Goal: Task Accomplishment & Management: Complete application form

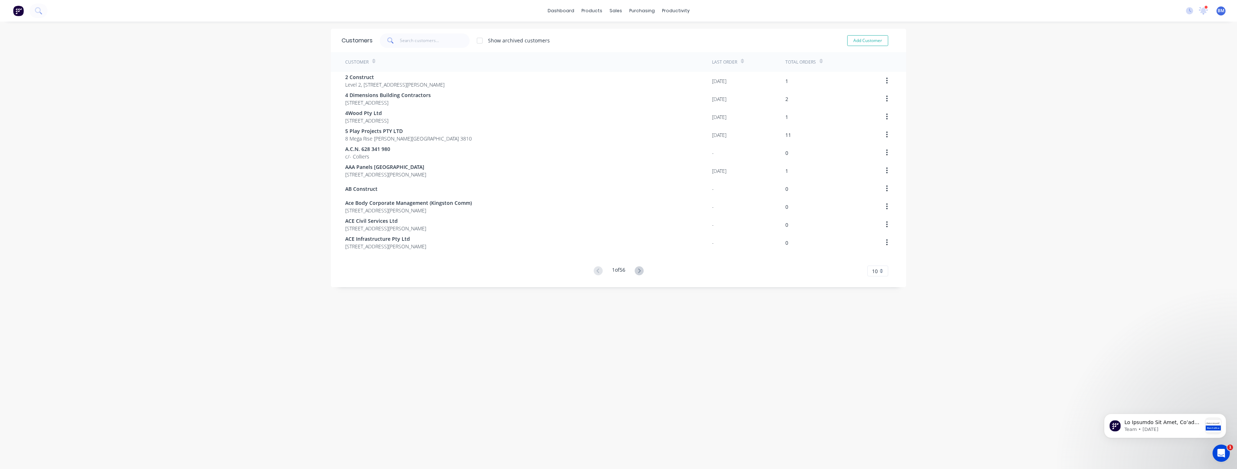
click at [218, 140] on div "dashboard products sales purchasing productivity dashboard products Product Cat…" at bounding box center [618, 234] width 1237 height 469
click at [862, 37] on button "Add Customer" at bounding box center [867, 40] width 41 height 11
select select "AU"
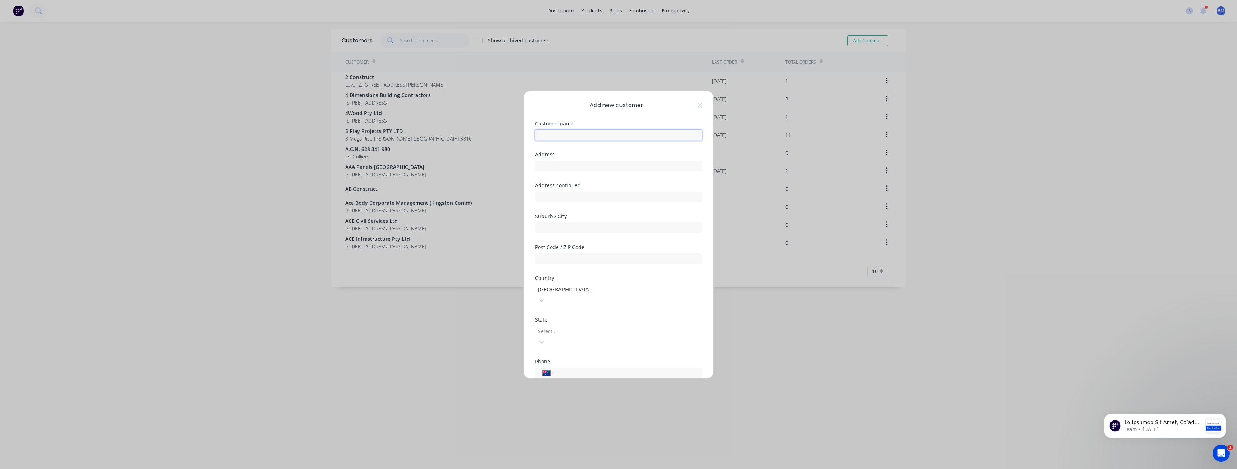
click at [567, 133] on input "text" at bounding box center [618, 135] width 167 height 11
type input "[PERSON_NAME]"
click at [553, 166] on input "text" at bounding box center [618, 166] width 167 height 11
type input "[STREET_ADDRESS]"
click at [547, 227] on input "text" at bounding box center [618, 228] width 167 height 11
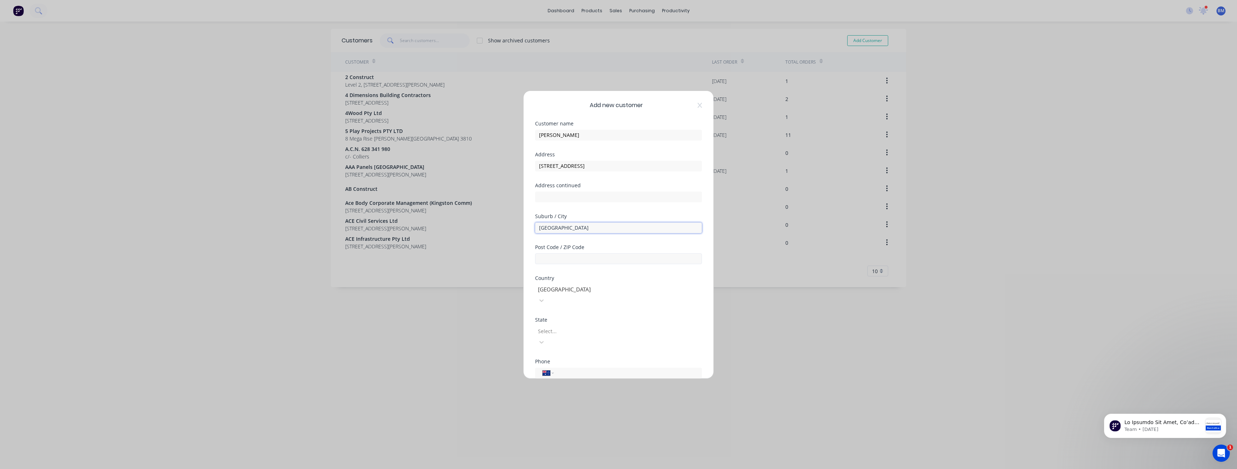
type input "Alexandria"
click at [542, 258] on input "text" at bounding box center [618, 259] width 167 height 11
click at [550, 326] on div "Select..." at bounding box center [589, 331] width 108 height 11
click at [562, 260] on input "text" at bounding box center [618, 259] width 167 height 11
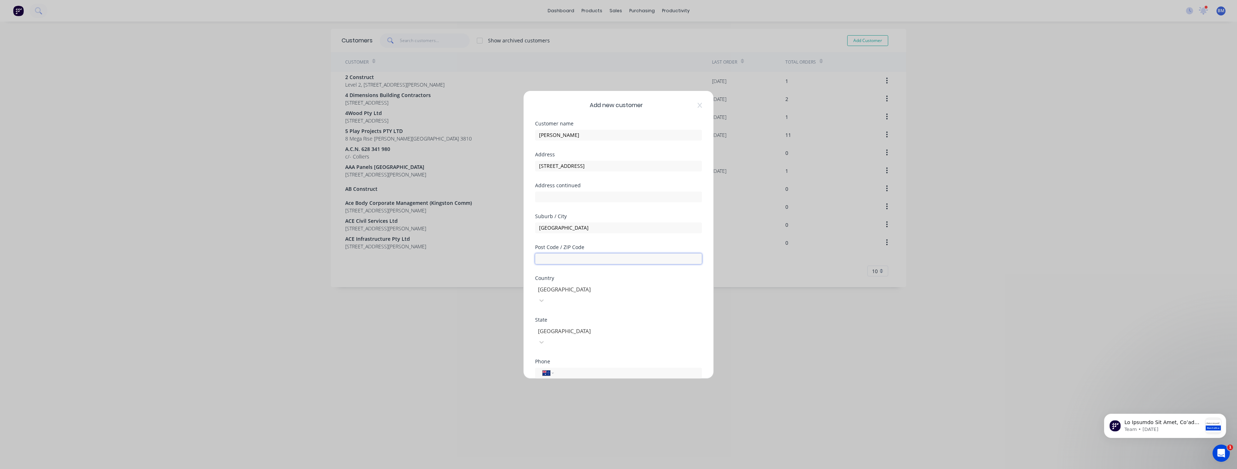
click at [550, 257] on input "text" at bounding box center [618, 259] width 167 height 11
type input "2015"
click at [537, 356] on div at bounding box center [538, 363] width 14 height 14
click at [557, 336] on input "text" at bounding box center [618, 341] width 167 height 11
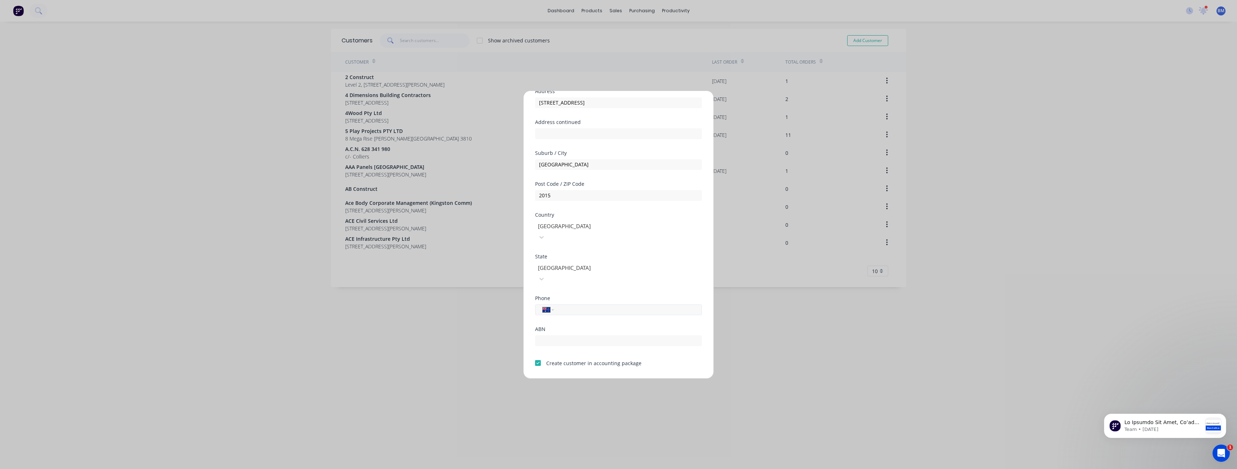
click at [563, 306] on input "tel" at bounding box center [627, 310] width 136 height 8
paste input "(02) 9333 0333"
type input "(02) 9333 0333"
click at [573, 333] on div "ABN" at bounding box center [618, 342] width 167 height 31
click at [572, 336] on input "text" at bounding box center [618, 341] width 167 height 11
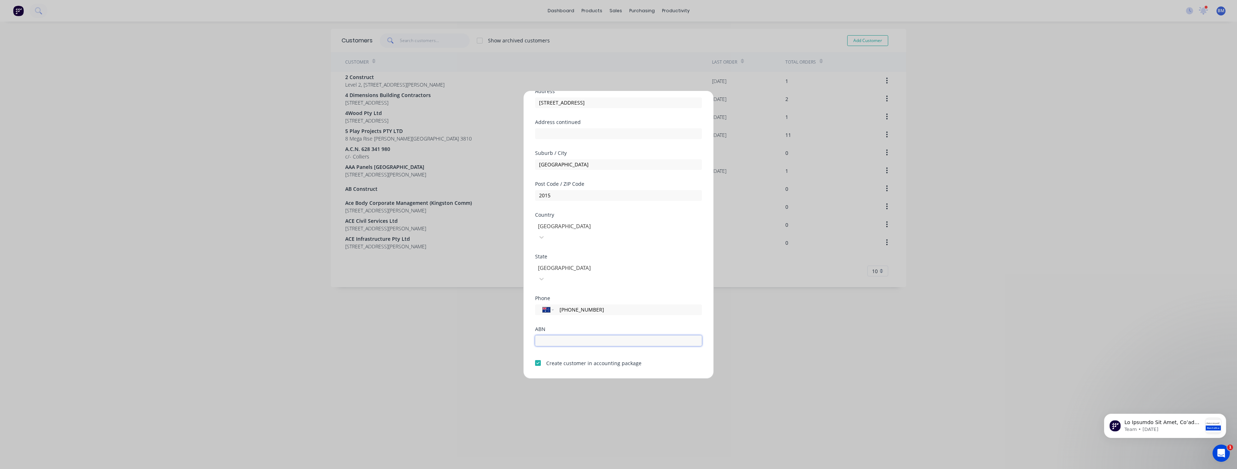
click at [566, 336] on input "text" at bounding box center [618, 341] width 167 height 11
paste input "75 000 410 211"
type input "75 000 410 211"
click at [593, 379] on button "Save" at bounding box center [596, 385] width 40 height 12
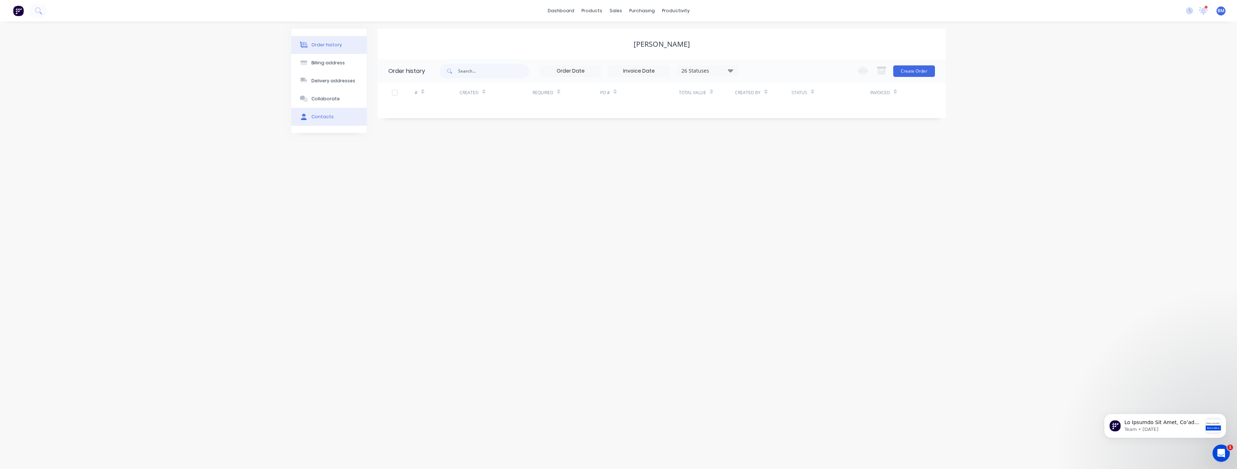
click at [323, 116] on div "Contacts" at bounding box center [322, 117] width 22 height 6
click at [925, 67] on button "Add contact" at bounding box center [923, 70] width 33 height 11
select select "AU"
click at [407, 124] on input "text" at bounding box center [447, 123] width 118 height 11
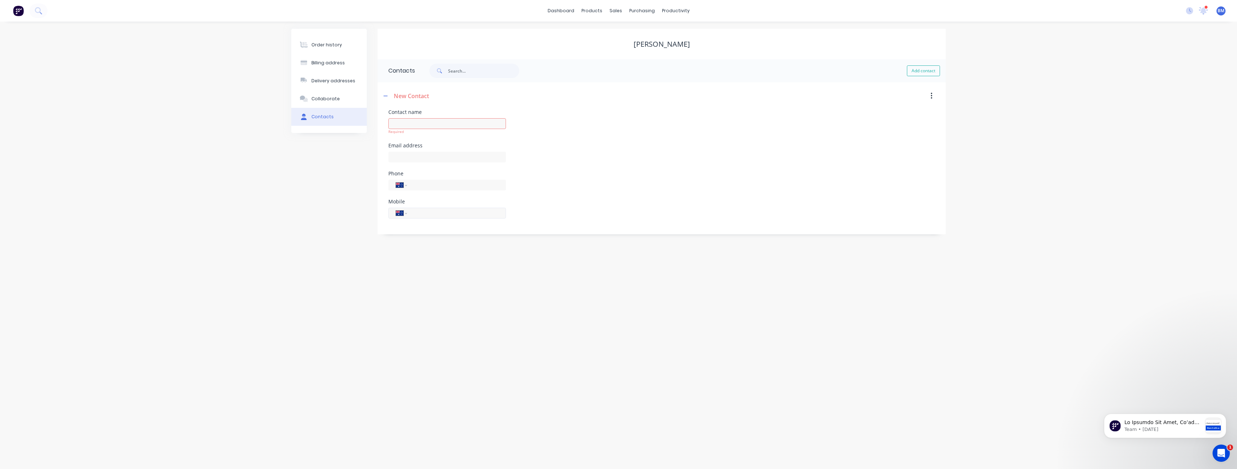
click at [414, 215] on input "tel" at bounding box center [455, 213] width 86 height 8
drag, startPoint x: 414, startPoint y: 215, endPoint x: 392, endPoint y: 221, distance: 22.7
click at [392, 221] on div "International Afghanistan Åland Islands Albania Algeria American Samoa Andorra …" at bounding box center [447, 216] width 118 height 21
click at [428, 216] on input "tel" at bounding box center [455, 213] width 86 height 8
click at [432, 233] on form "Contact name Required Email address Phone International Afghanistan Åland Islan…" at bounding box center [661, 172] width 547 height 125
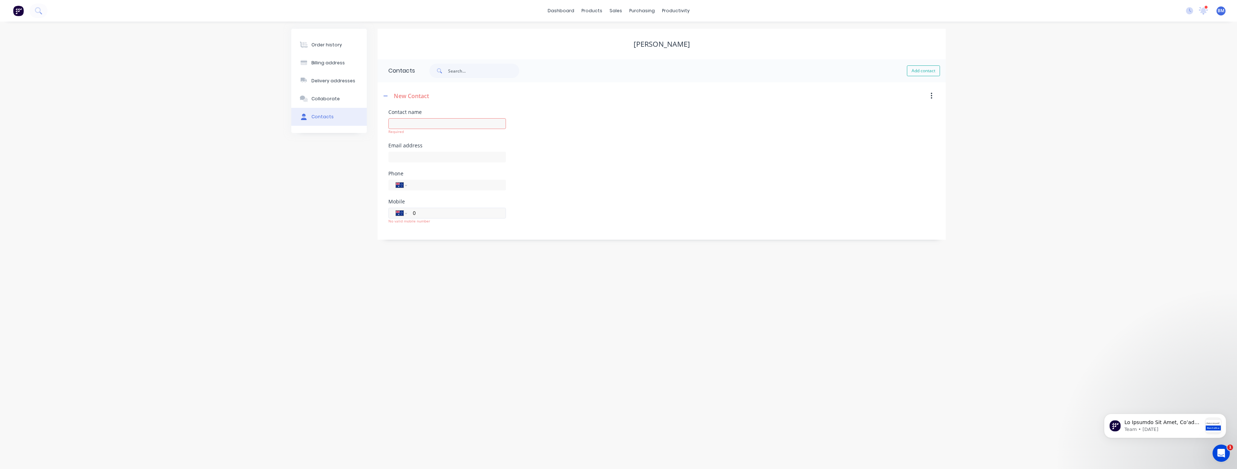
click at [420, 211] on input "0" at bounding box center [455, 213] width 86 height 8
paste input "435 215 409"
type input "0435 215 409"
click at [536, 226] on div "Mobile International Afghanistan Åland Islands Albania Algeria American Samoa A…" at bounding box center [661, 215] width 547 height 33
paste input "Brett Klaassen"
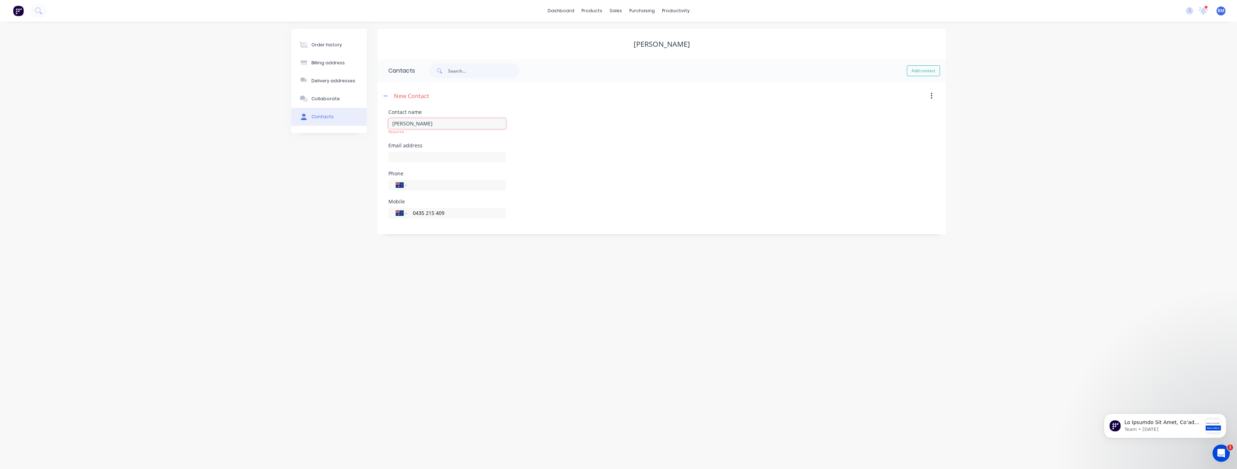
type input "Brett Klaassen"
select select "AU"
paste input "brett.klaassen@dbschenker.com"
type input "brett.klaassen@dbschenker.com"
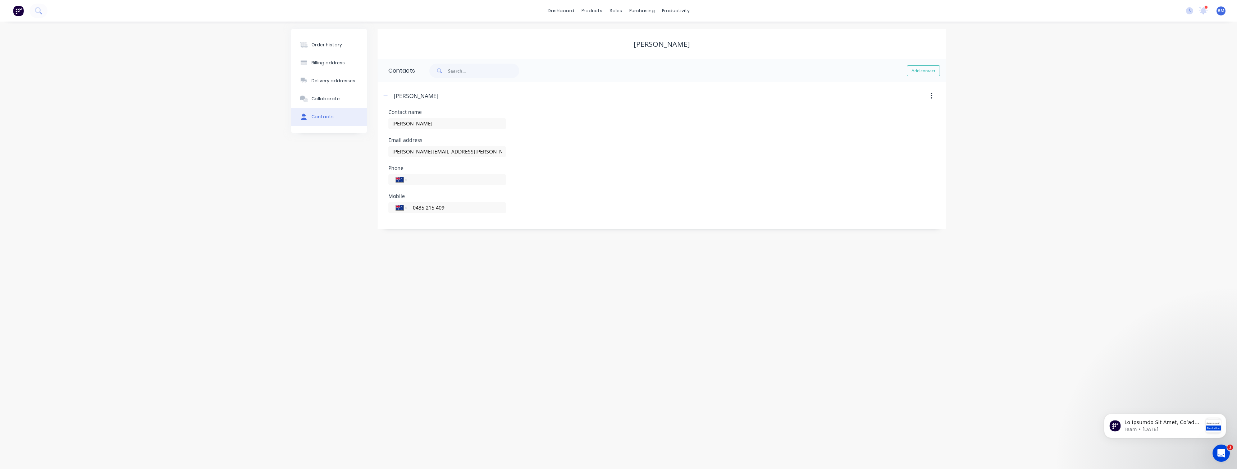
click at [272, 239] on div "Order history Billing address Delivery addresses Collaborate Contacts DB Schenk…" at bounding box center [618, 246] width 1237 height 448
click at [387, 93] on icon "button" at bounding box center [385, 95] width 4 height 5
click at [327, 40] on button "Order history" at bounding box center [329, 45] width 76 height 18
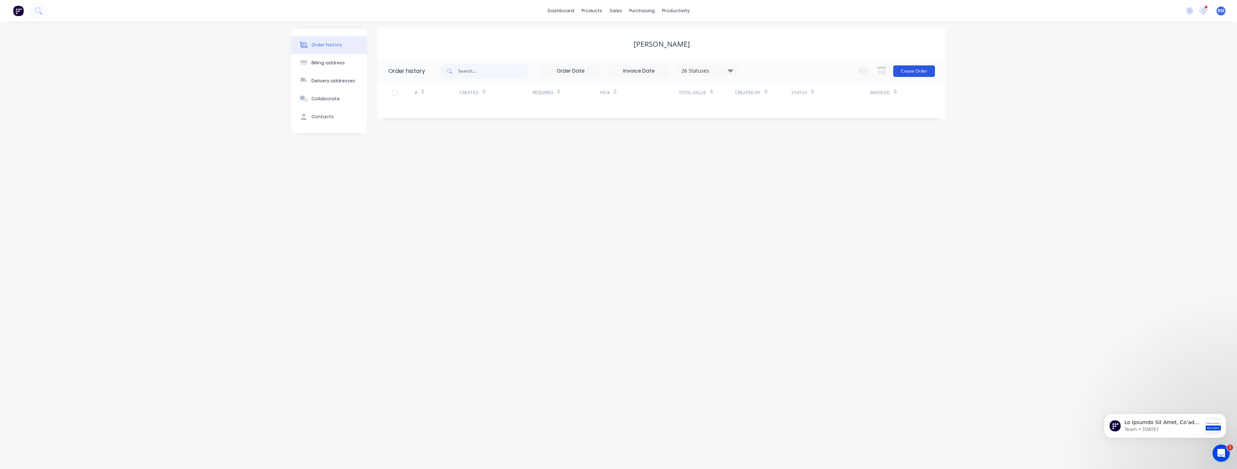
click at [910, 69] on button "Create Order" at bounding box center [914, 71] width 42 height 12
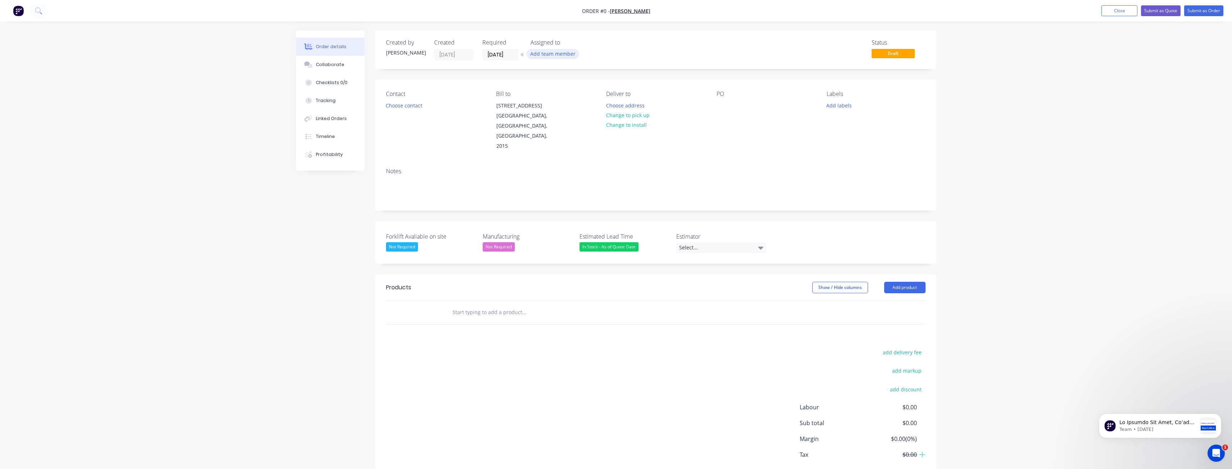
click at [556, 50] on button "Add team member" at bounding box center [552, 54] width 53 height 10
click at [543, 95] on div at bounding box center [542, 94] width 14 height 14
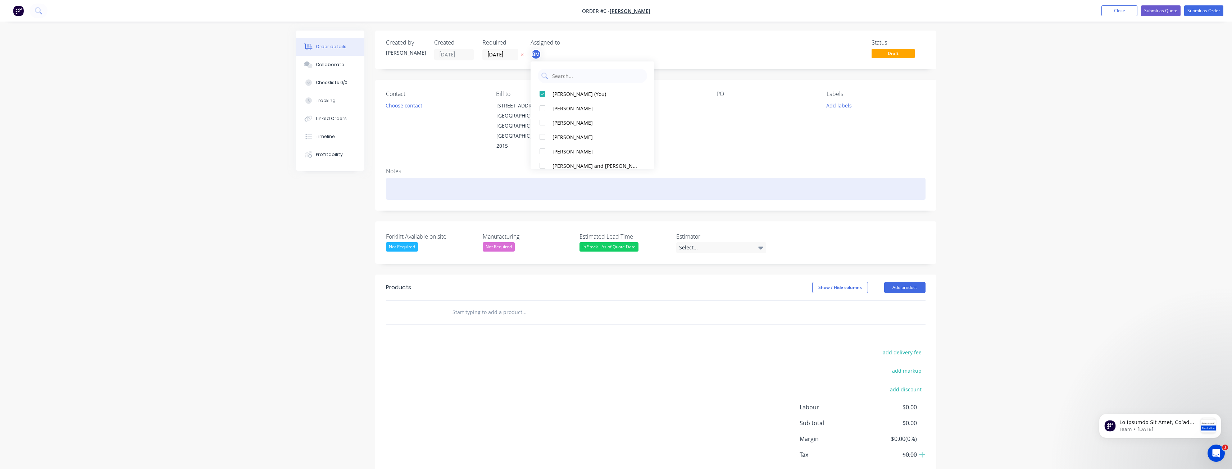
click at [736, 160] on div "Order details Collaborate Checklists 0/0 Tracking Linked Orders Timeline Profit…" at bounding box center [616, 270] width 654 height 478
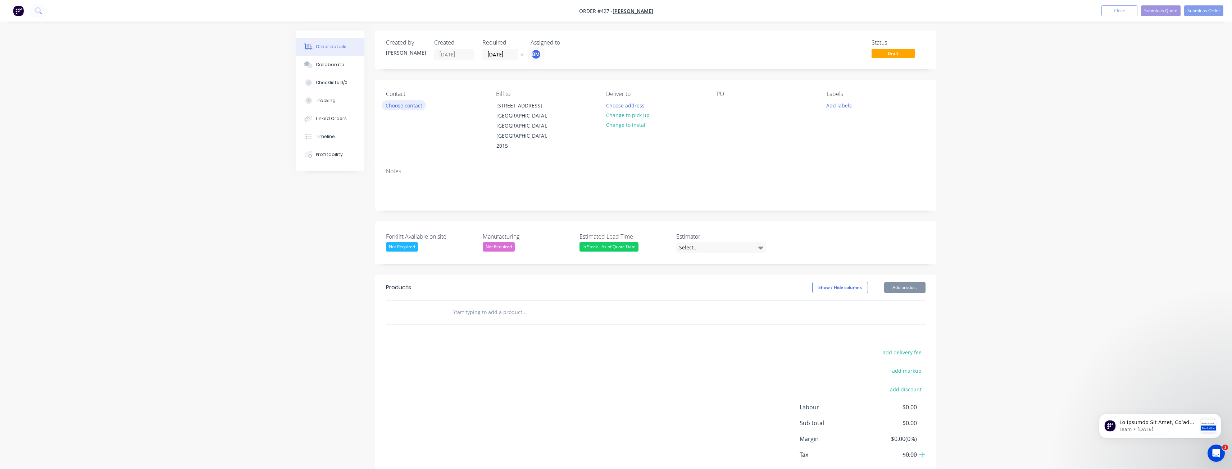
click at [405, 104] on button "Choose contact" at bounding box center [404, 105] width 44 height 10
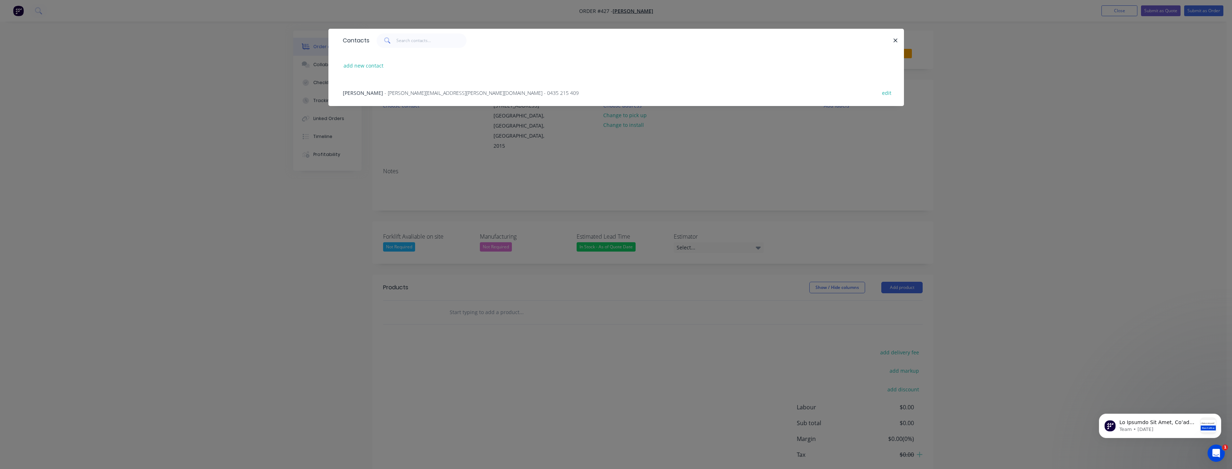
click at [398, 92] on span "- brett.klaassen@dbschenker.com - 0435 215 409" at bounding box center [481, 93] width 194 height 7
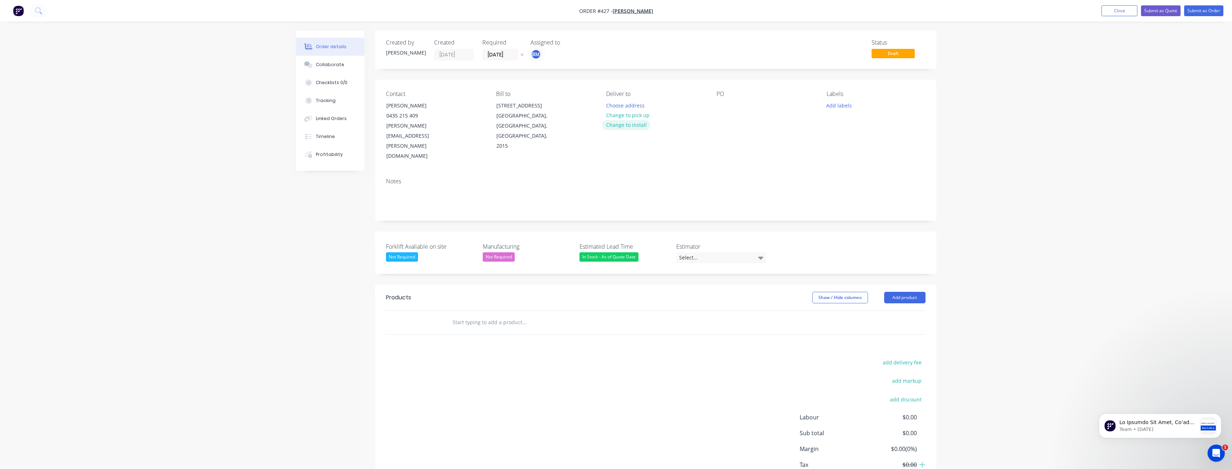
click at [629, 123] on button "Change to install" at bounding box center [626, 125] width 48 height 10
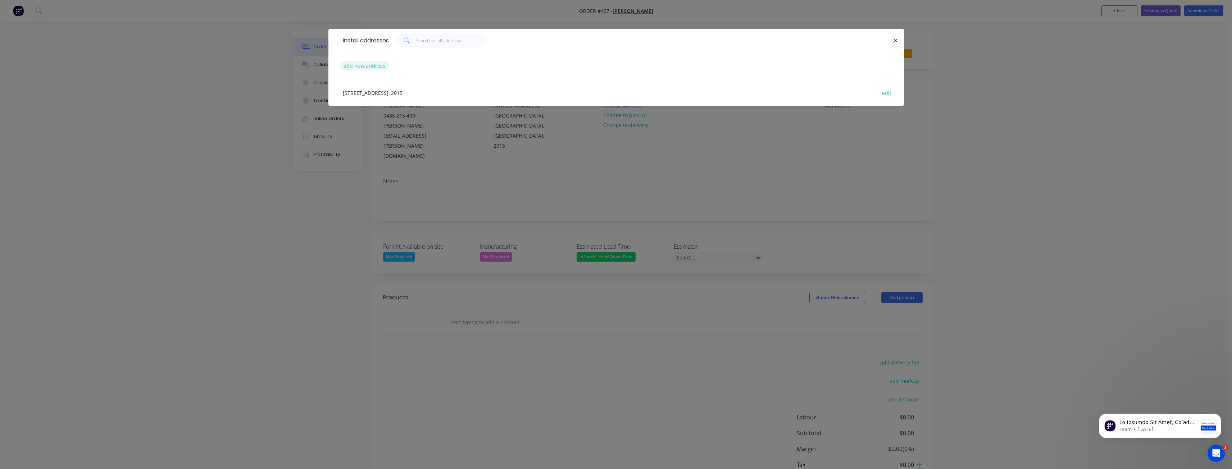
click at [375, 63] on button "add new address" at bounding box center [364, 66] width 49 height 10
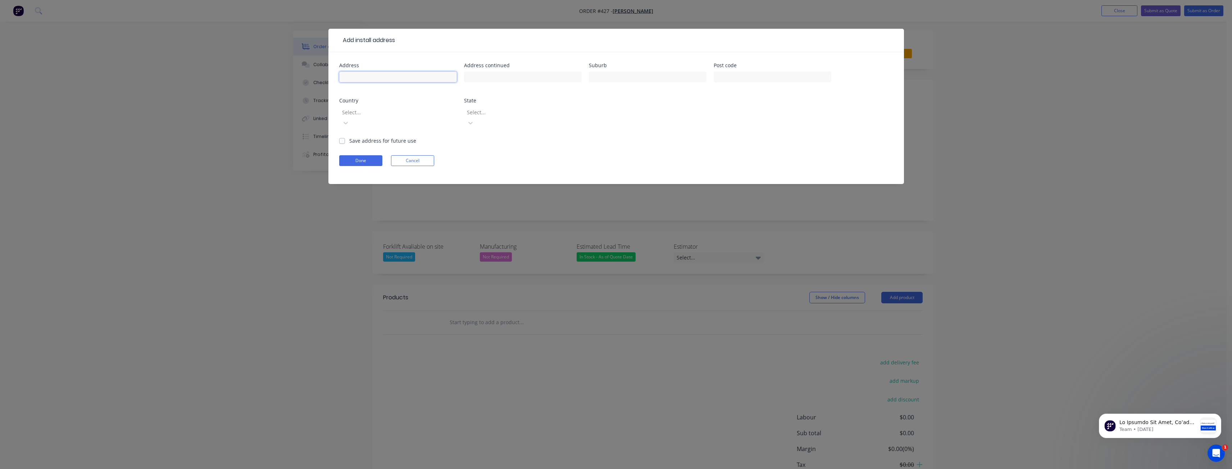
click at [403, 81] on input "text" at bounding box center [398, 77] width 118 height 11
click at [372, 74] on input "81-89 Brakw Boulevard" at bounding box center [398, 77] width 118 height 11
type input "81-89 Drake Boulevard"
click at [608, 74] on input "text" at bounding box center [648, 77] width 118 height 11
type input "Altona"
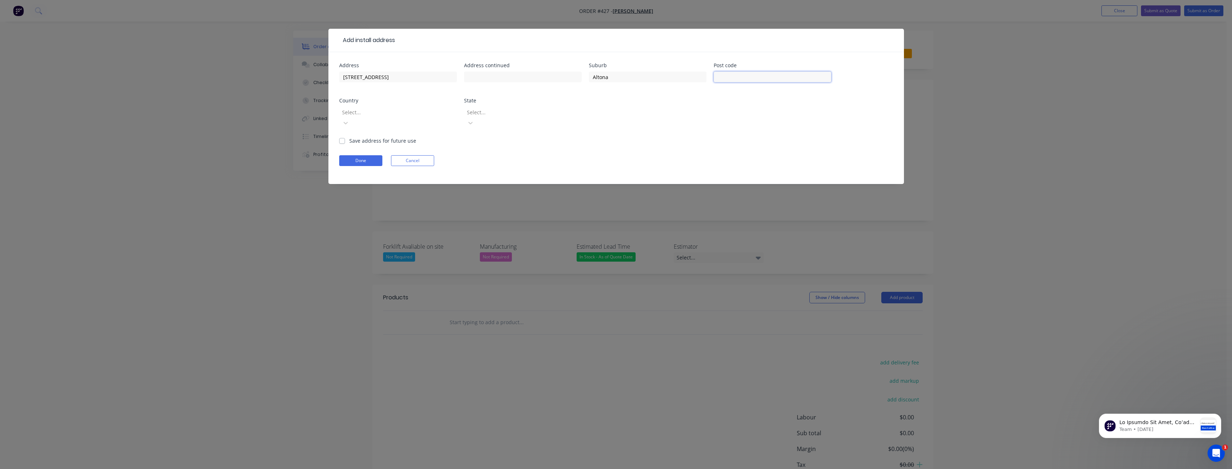
click at [731, 75] on input "text" at bounding box center [772, 77] width 118 height 11
paste input "3018"
type input "3018"
click at [671, 118] on div "Address 81-89 Drake Boulevard Address continued Suburb Altona Post code 3018 Co…" at bounding box center [616, 100] width 554 height 74
click at [362, 109] on div at bounding box center [393, 112] width 104 height 9
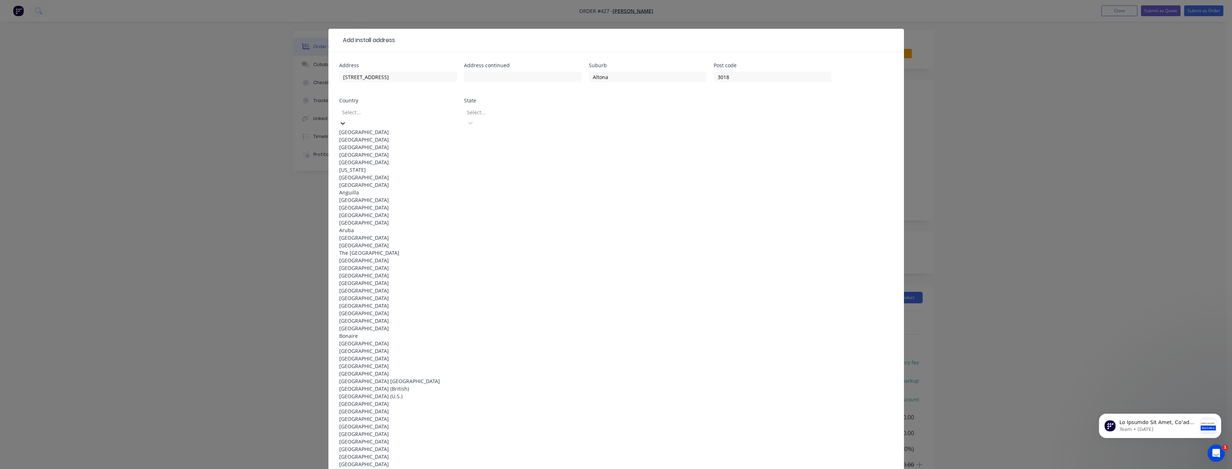
click at [368, 128] on div "Australia" at bounding box center [398, 132] width 118 height 8
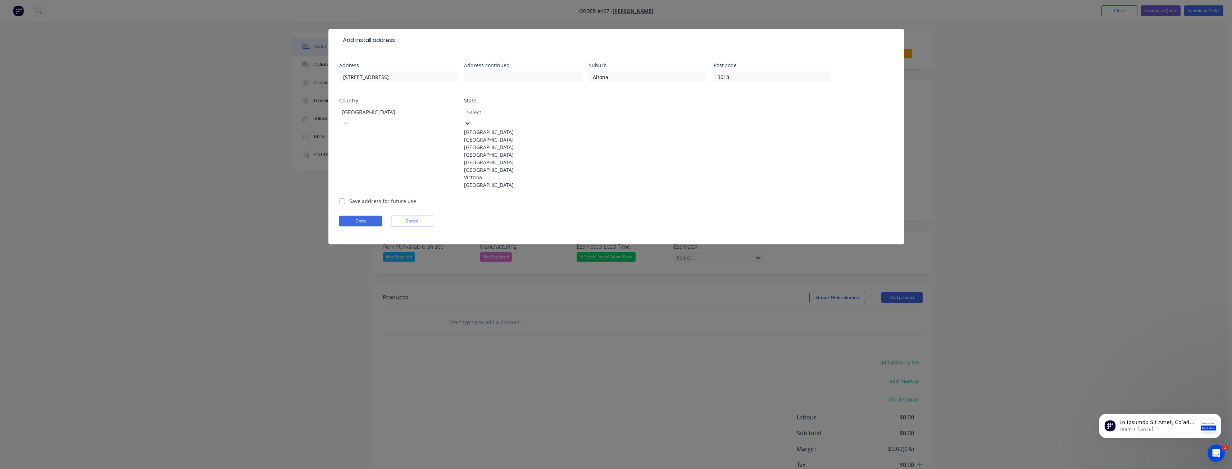
click at [509, 110] on div at bounding box center [518, 112] width 104 height 9
click at [478, 181] on div "Victoria" at bounding box center [523, 178] width 118 height 8
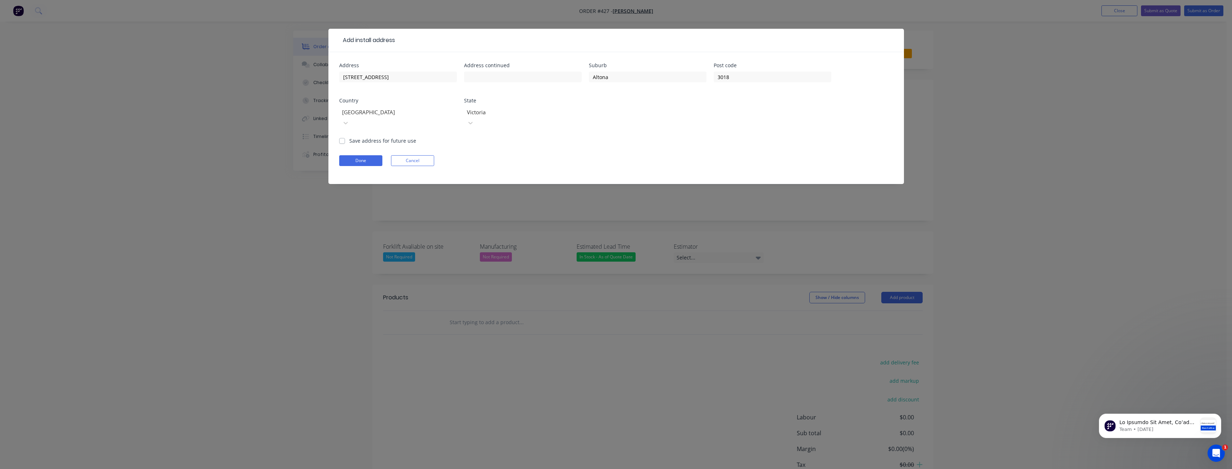
click at [458, 138] on form "Address 81-89 Drake Boulevard Address continued Suburb Altona Post code 3018 Co…" at bounding box center [616, 123] width 554 height 121
click at [349, 137] on label "Save address for future use" at bounding box center [382, 141] width 67 height 8
click at [342, 137] on input "Save address for future use" at bounding box center [342, 140] width 6 height 7
checkbox input "true"
click at [362, 155] on button "Done" at bounding box center [360, 160] width 43 height 11
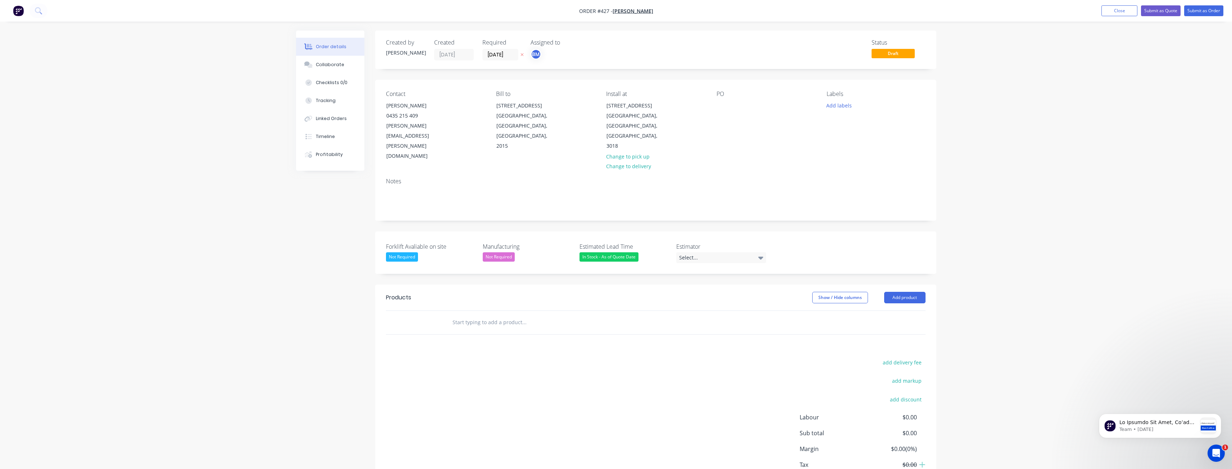
click at [511, 315] on input "text" at bounding box center [524, 322] width 144 height 14
click at [899, 292] on button "Add product" at bounding box center [904, 298] width 41 height 12
click at [888, 411] on div "Notes (External)" at bounding box center [890, 416] width 55 height 10
click at [471, 329] on div at bounding box center [472, 334] width 52 height 10
click at [500, 352] on input "text" at bounding box center [524, 359] width 144 height 14
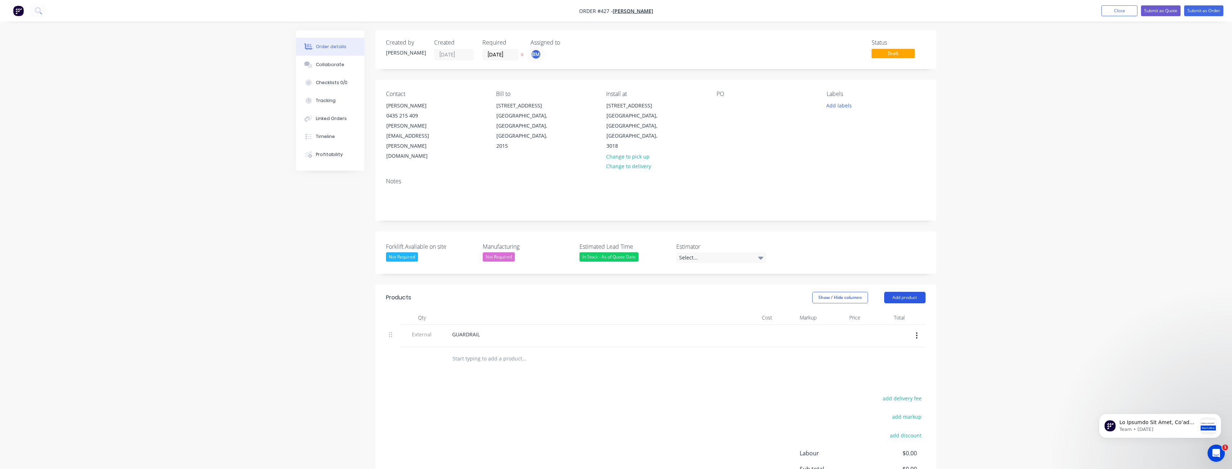
click at [903, 292] on button "Add product" at bounding box center [904, 298] width 41 height 12
click at [884, 311] on div "Product catalogue" at bounding box center [890, 316] width 55 height 10
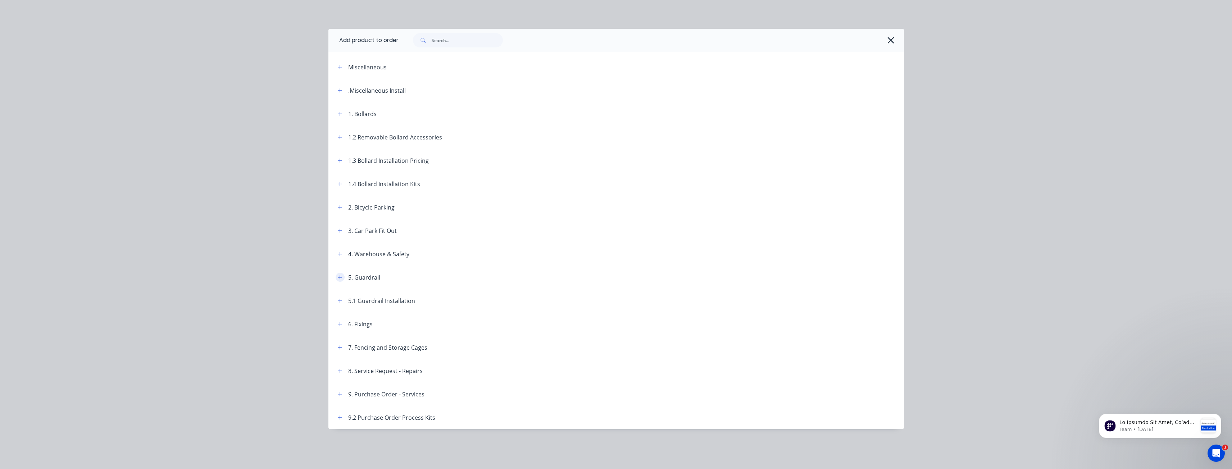
click at [339, 278] on icon "button" at bounding box center [340, 277] width 4 height 4
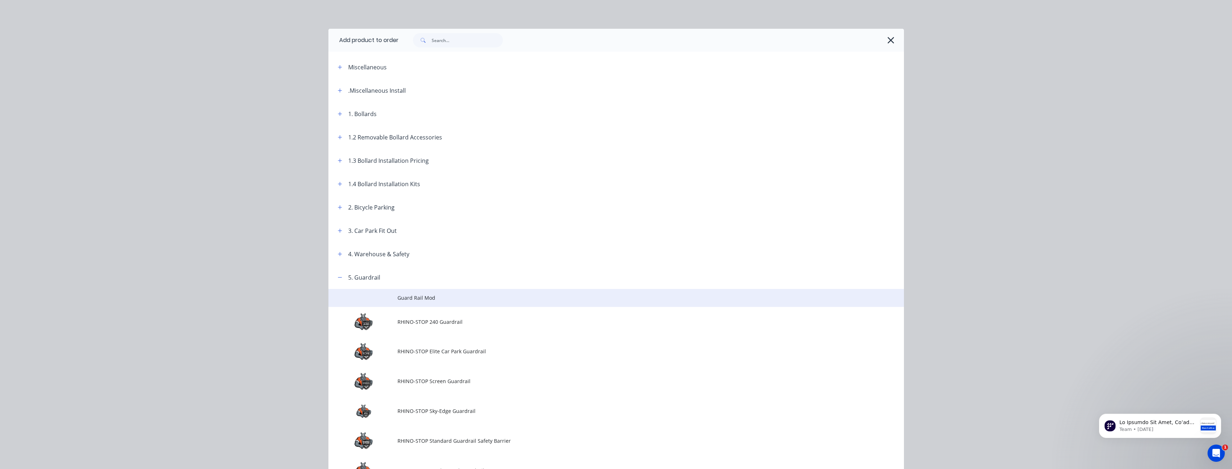
click at [424, 298] on span "Guard Rail Mod" at bounding box center [599, 298] width 405 height 8
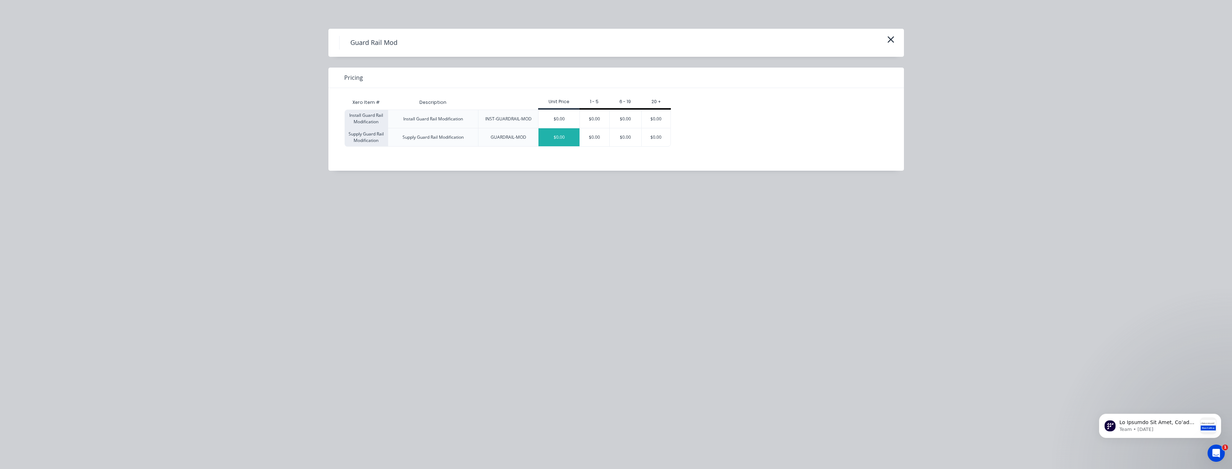
click at [560, 133] on div "$0.00" at bounding box center [558, 137] width 41 height 18
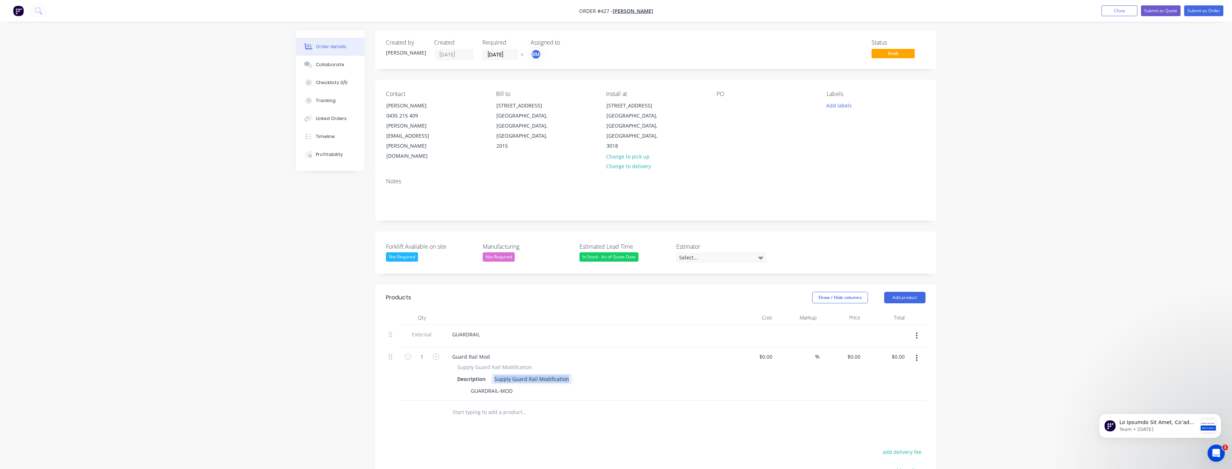
drag, startPoint x: 566, startPoint y: 351, endPoint x: 489, endPoint y: 354, distance: 76.3
click at [489, 364] on div "Supply Guard Rail Modification Description Supply Guard Rail Modification GUARD…" at bounding box center [587, 380] width 282 height 33
click at [707, 374] on div "Supple and install RinoStop Type 1 Guardrail. Rail and short bullnose only to b…" at bounding box center [604, 383] width 226 height 18
click at [680, 409] on div at bounding box center [572, 420] width 259 height 23
click at [696, 374] on div "Supple and install RinoStop Type 1 Guardrail. Rail and short bullnose only to b…" at bounding box center [604, 383] width 226 height 18
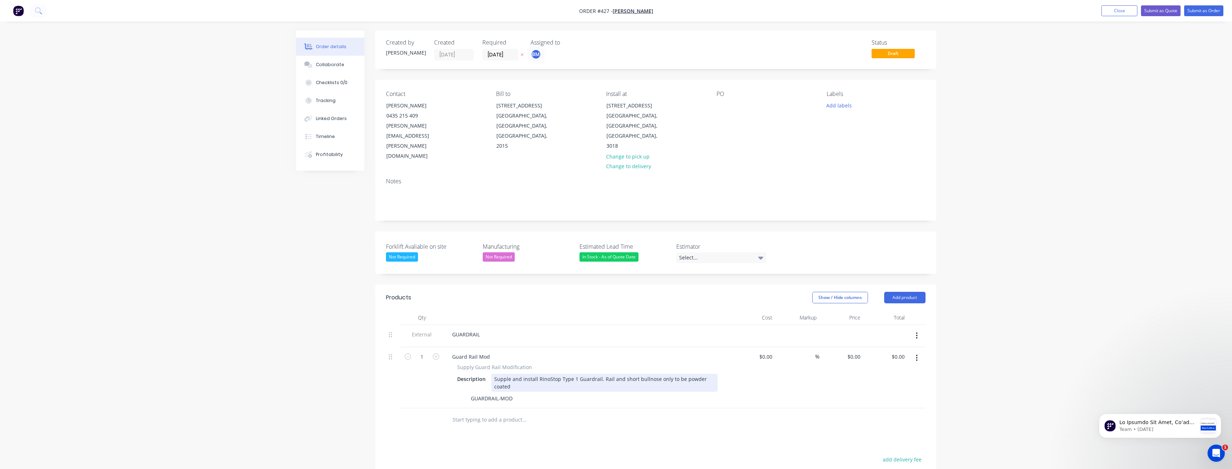
click at [517, 374] on div "Supple and install RinoStop Type 1 Guardrail. Rail and short bullnose only to b…" at bounding box center [604, 383] width 226 height 18
click at [525, 374] on div "Supple and install RinoStop Type 1 Guardrail. Rail and short bullnose only to b…" at bounding box center [604, 383] width 226 height 18
click at [529, 374] on div "Supple and install RinoStop Type 1 Guardrail. Rail and short bullnose only to b…" at bounding box center [604, 383] width 226 height 18
click at [544, 374] on div "Supple and install RinoStop Type 1 Guardrail. Rail and short bullnose only to b…" at bounding box center [604, 383] width 226 height 18
click at [521, 374] on div "Supple and install RinoStop Type 1 Guardrail. Rail and short bullnose only to b…" at bounding box center [604, 383] width 226 height 18
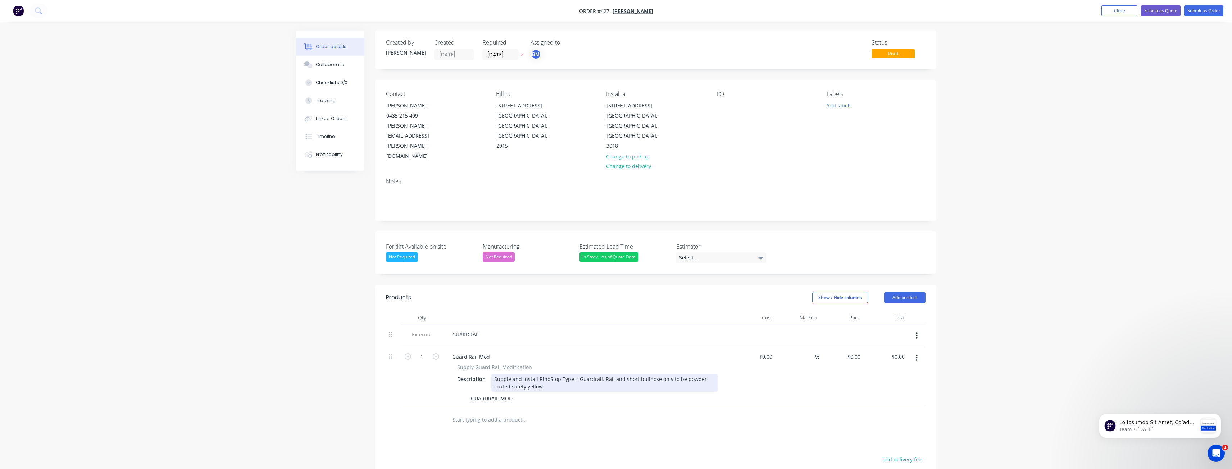
click at [549, 374] on div "Supple and install RinoStop Type 1 Guardrail. Rail and short bullnose only to b…" at bounding box center [604, 383] width 226 height 18
click at [851, 347] on div "0 0" at bounding box center [841, 377] width 44 height 61
type input "$6,709.50"
click at [770, 409] on div at bounding box center [655, 420] width 539 height 23
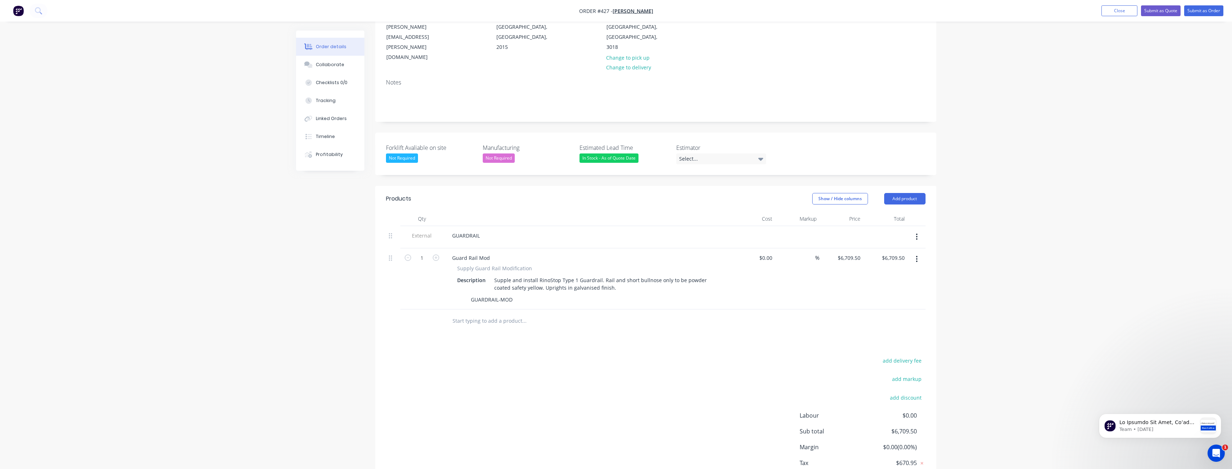
scroll to position [116, 0]
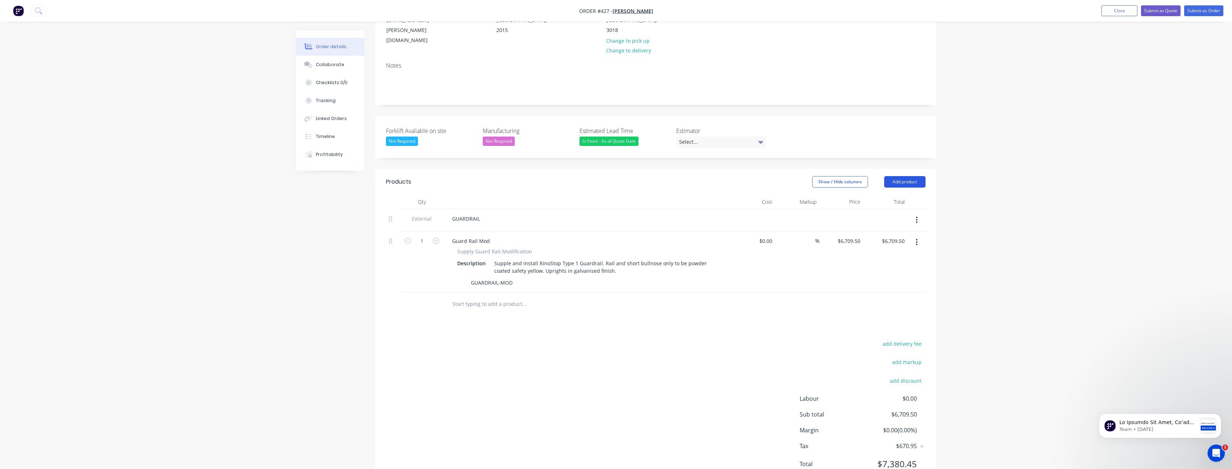
click at [904, 176] on button "Add product" at bounding box center [904, 182] width 41 height 12
click at [880, 195] on div "Product catalogue" at bounding box center [890, 200] width 55 height 10
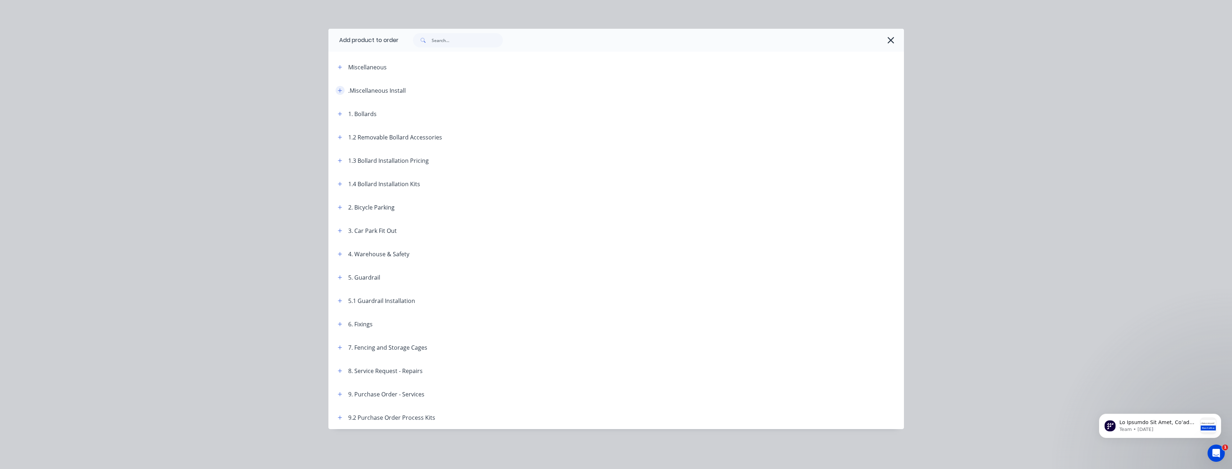
click at [339, 87] on button "button" at bounding box center [340, 90] width 9 height 9
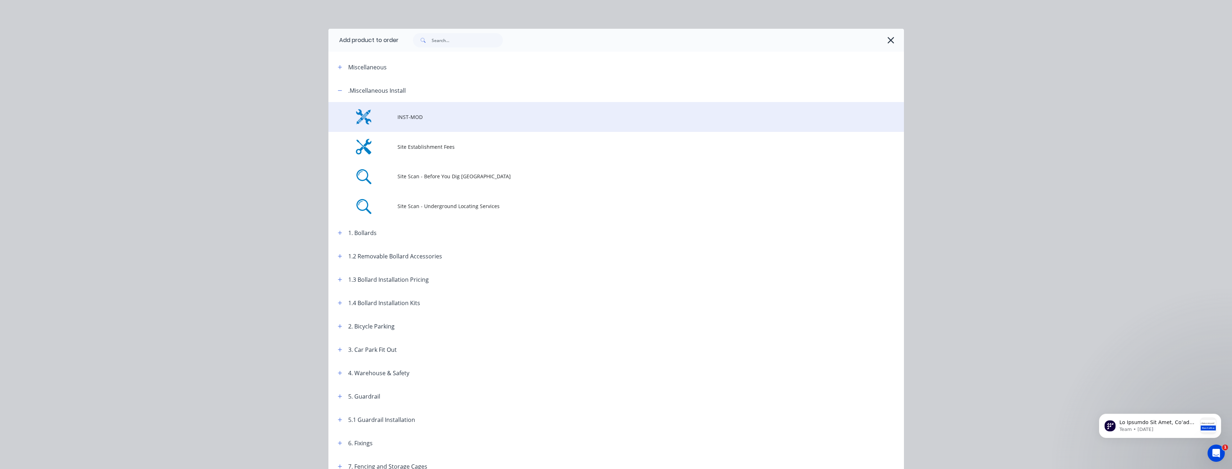
click at [414, 125] on td "INST-MOD" at bounding box center [650, 117] width 506 height 30
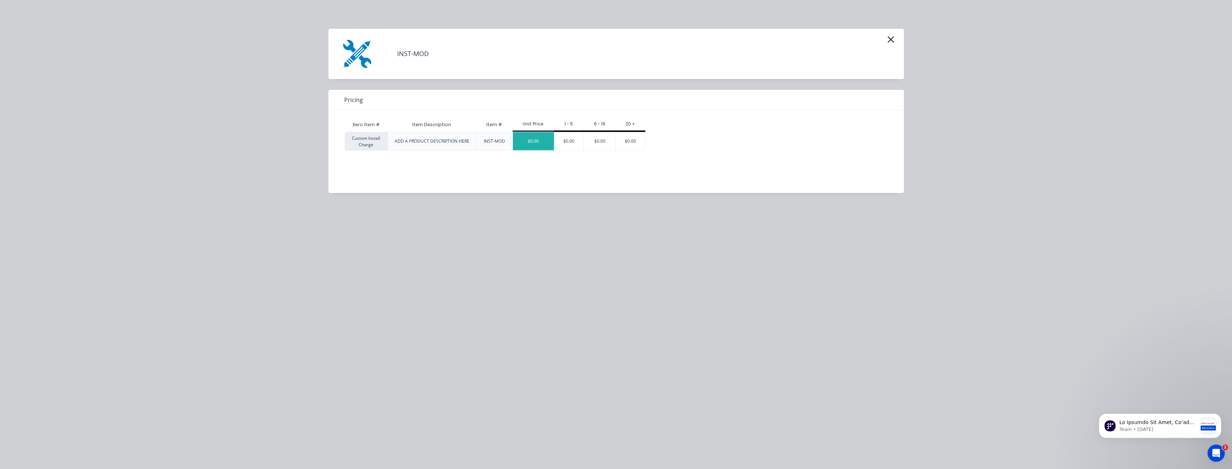
click at [531, 141] on div "$0.00" at bounding box center [533, 141] width 41 height 18
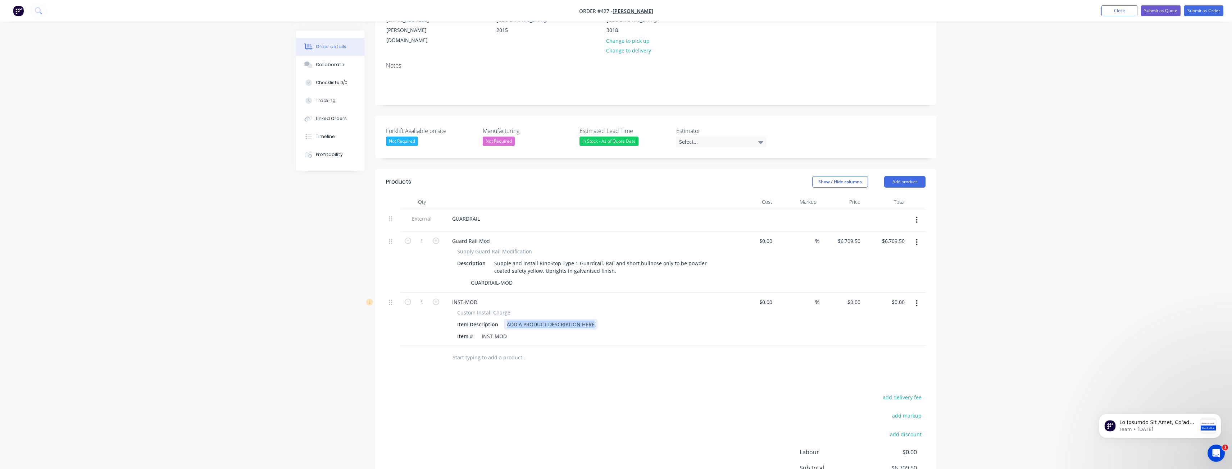
drag, startPoint x: 596, startPoint y: 292, endPoint x: 506, endPoint y: 289, distance: 89.6
click at [506, 319] on div "ADD A PRODUCT DESCRIPTION HERE" at bounding box center [550, 324] width 93 height 10
click at [526, 319] on div "Supplky and install" at bounding box center [530, 324] width 52 height 10
click at [552, 319] on div "Supply and install" at bounding box center [528, 324] width 49 height 10
click at [574, 319] on div "Supply and install column cushion kit for 250mm square columns 610mm outside di…" at bounding box center [611, 328] width 214 height 18
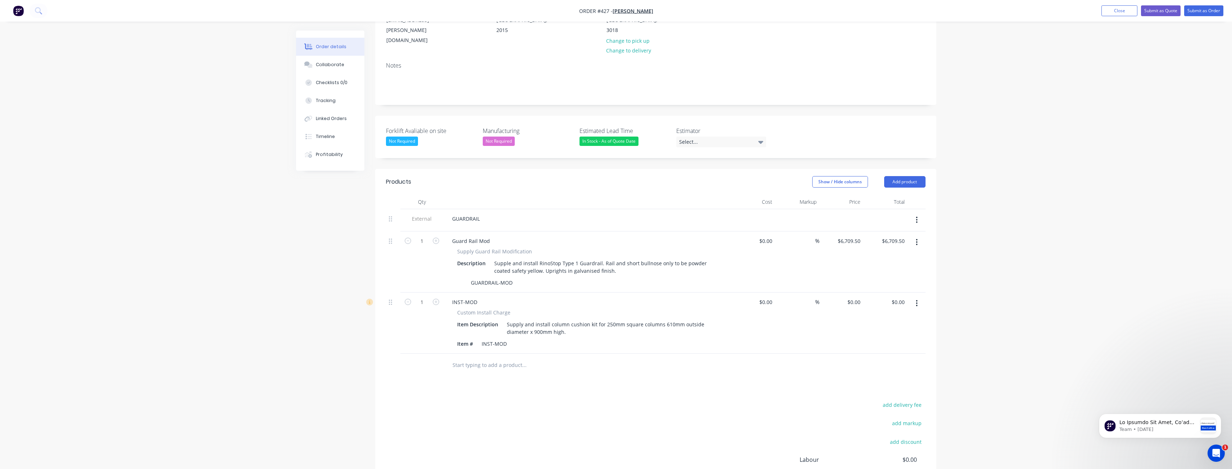
click at [350, 360] on div "Created by Budd Created 29/09/25 Required 29/09/25 Assigned to BM Status Draft …" at bounding box center [616, 238] width 640 height 646
click at [425, 297] on input "1" at bounding box center [421, 302] width 19 height 11
type input "9"
drag, startPoint x: 443, startPoint y: 377, endPoint x: 439, endPoint y: 373, distance: 5.1
click at [441, 400] on div "add delivery fee add markup add discount Labour $0.00 Sub total $6,709.50 Margi…" at bounding box center [655, 469] width 539 height 139
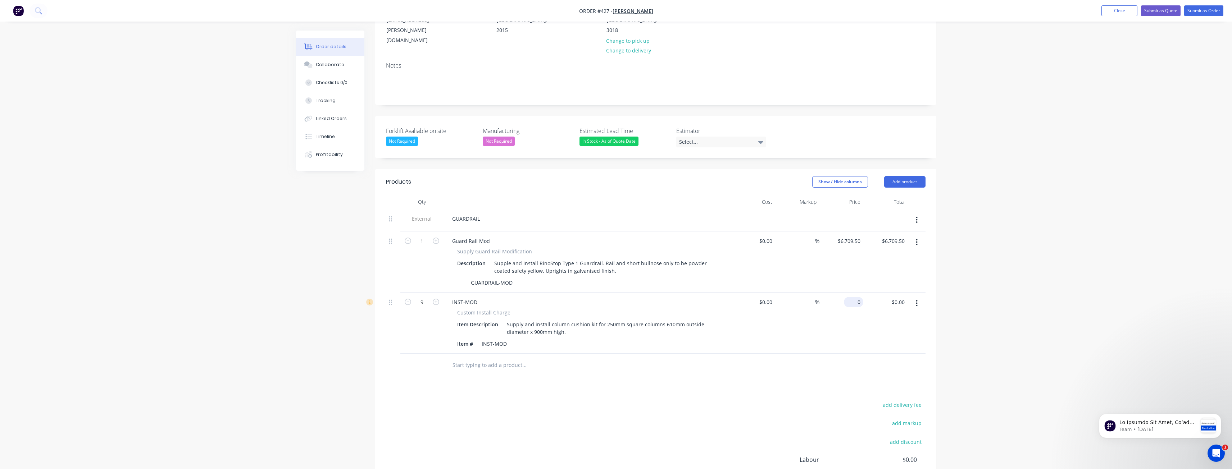
click at [857, 297] on input "0" at bounding box center [855, 302] width 17 height 10
type input "$1,025.00"
type input "$9,225.00"
click at [649, 400] on div "add delivery fee add markup add discount Labour $0.00 Sub total $6,709.50 Margi…" at bounding box center [655, 469] width 539 height 139
click at [616, 258] on div "Supple and install RinoStop Type 1 Guardrail. Rail and short bullnose only to b…" at bounding box center [604, 267] width 226 height 18
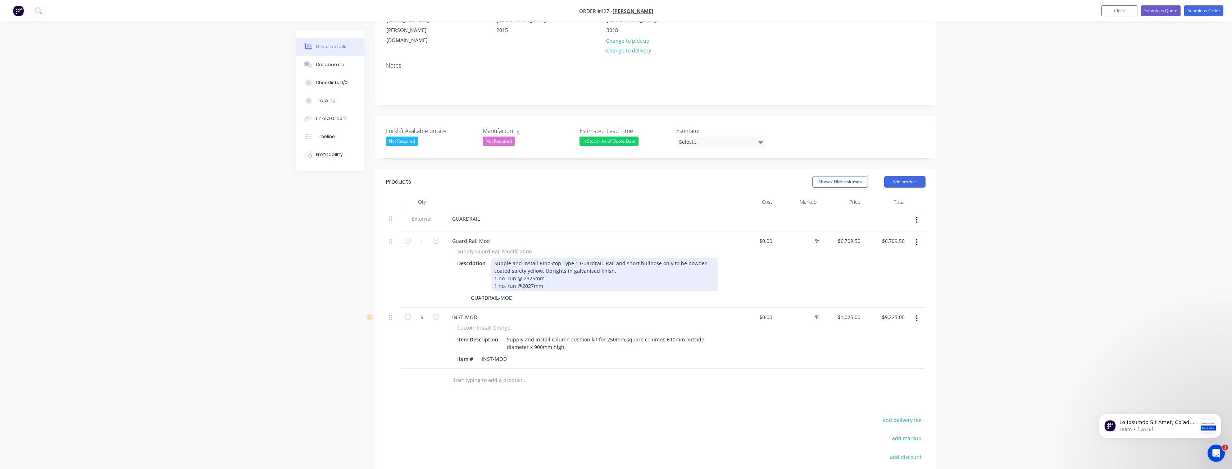
click at [520, 258] on div "Supple and install RinoStop Type 1 Guardrail. Rail and short bullnose only to b…" at bounding box center [604, 274] width 226 height 33
click at [550, 258] on div "Supple and install RinoStop Type 1 Guardrail. Rail and short bullnose only to b…" at bounding box center [604, 274] width 226 height 33
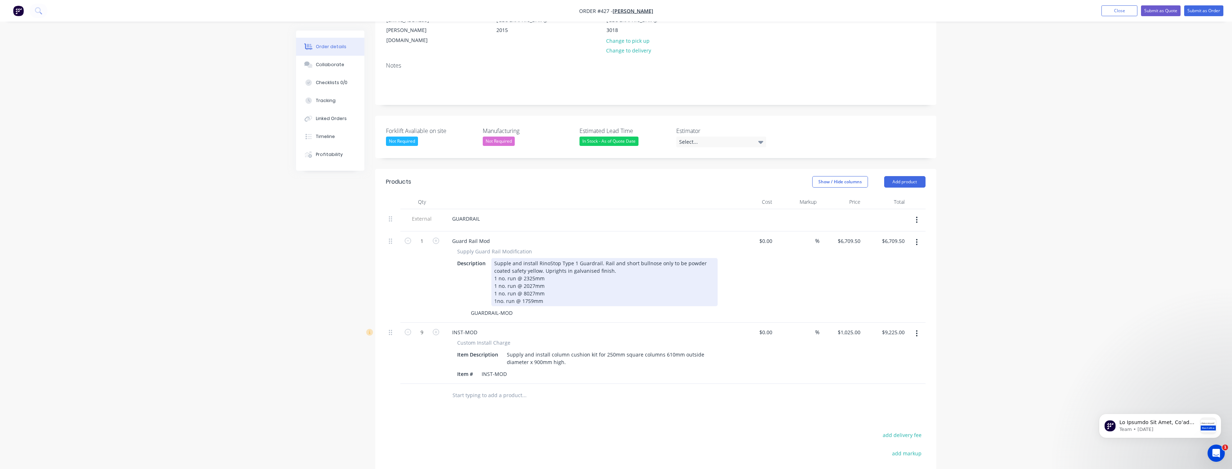
click at [496, 268] on div "Supple and install RinoStop Type 1 Guardrail. Rail and short bullnose only to b…" at bounding box center [604, 282] width 226 height 48
click at [549, 271] on div "Supple and install RinoStop Type 1 Guardrail. Rail and short bullnose only to b…" at bounding box center [604, 282] width 226 height 48
click at [533, 258] on div "Supple and install RinoStop Type 1 Guardrail. Rail and short bullnose only to b…" at bounding box center [604, 286] width 226 height 56
click at [551, 278] on div "Supple and install RinoStop Type 1 Guardrail. Rail and short bullnose only to b…" at bounding box center [604, 286] width 226 height 56
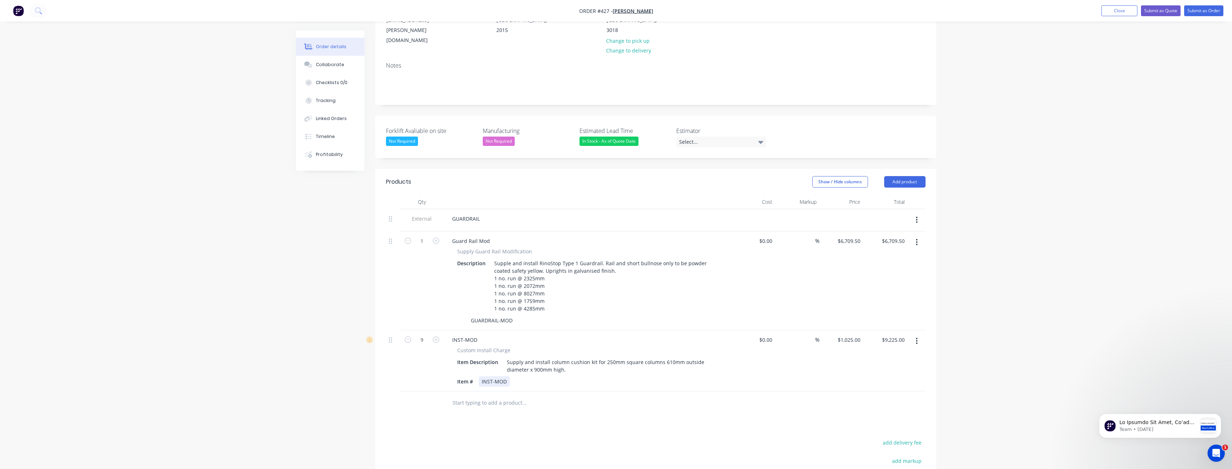
click at [598, 377] on div "Item # INST-MOD" at bounding box center [585, 382] width 263 height 10
drag, startPoint x: 512, startPoint y: 290, endPoint x: 369, endPoint y: 297, distance: 143.6
click at [369, 297] on div "Created by Budd Created 29/09/25 Required 29/09/25 Assigned to BM Status Draft …" at bounding box center [616, 257] width 640 height 684
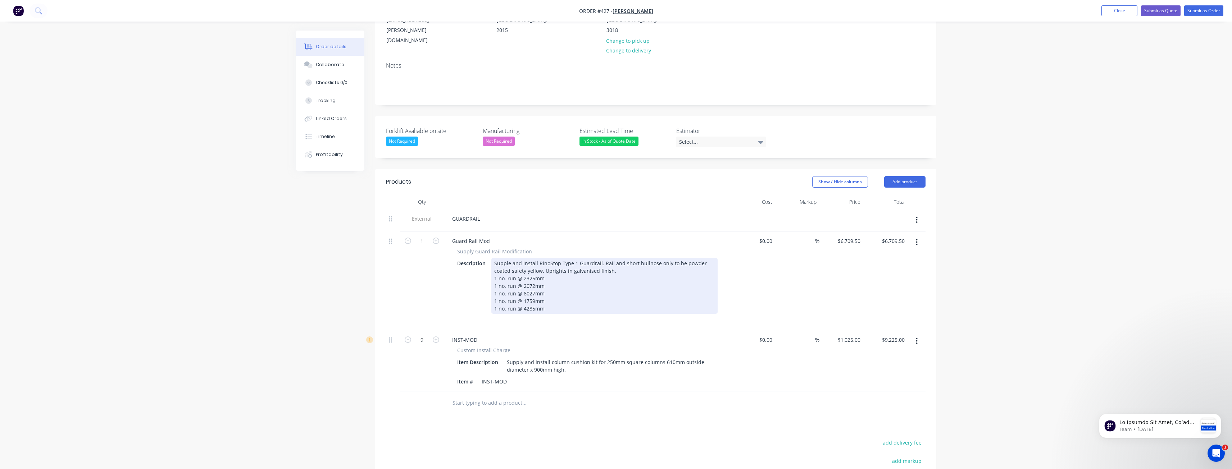
click at [470, 265] on div "Description Supple and install RinoStop Type 1 Guardrail. Rail and short bullno…" at bounding box center [585, 286] width 263 height 56
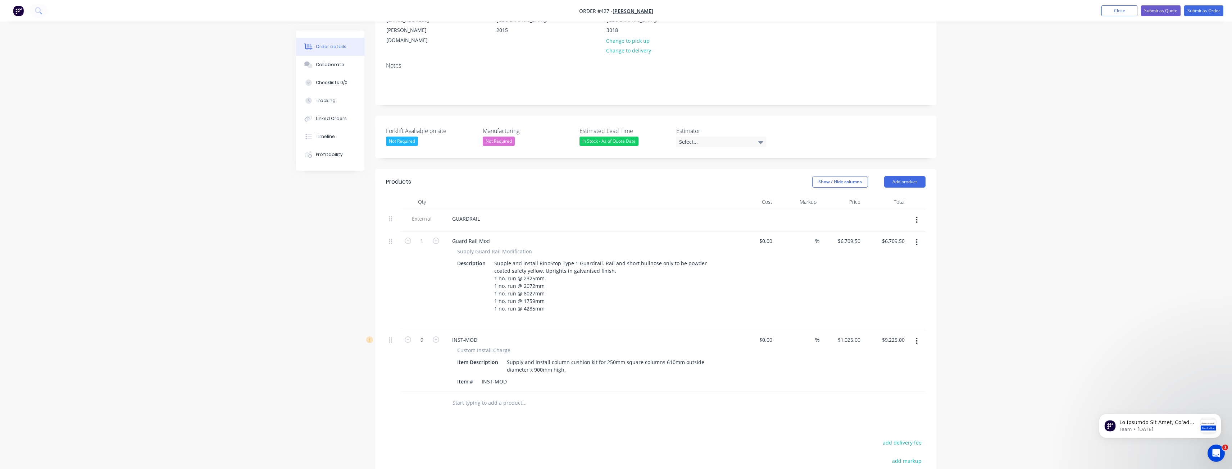
click at [629, 396] on div at bounding box center [554, 403] width 216 height 14
click at [902, 176] on button "Add product" at bounding box center [904, 182] width 41 height 12
click at [880, 195] on div "Product catalogue" at bounding box center [890, 200] width 55 height 10
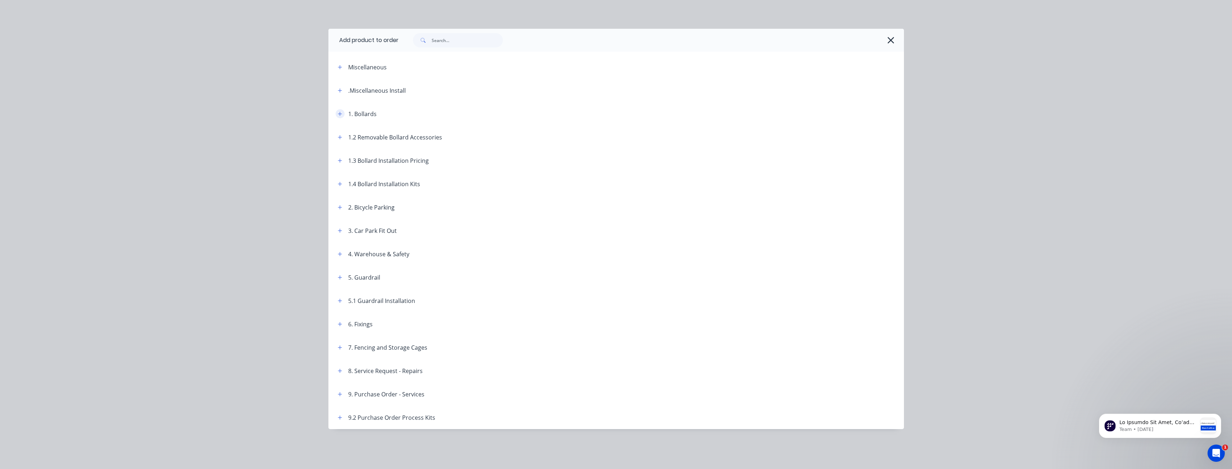
click at [340, 113] on icon "button" at bounding box center [340, 114] width 4 height 4
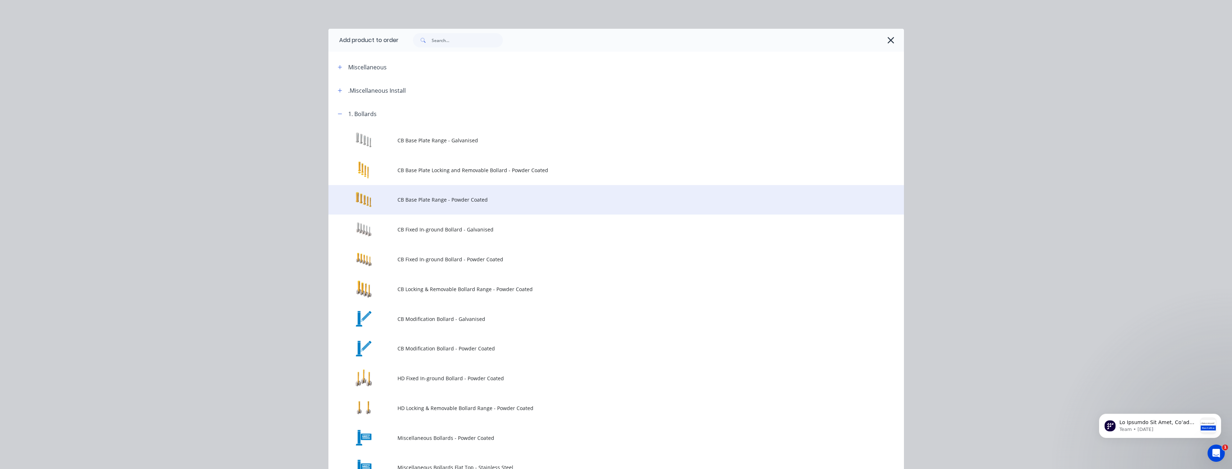
click at [408, 197] on span "CB Base Plate Range - Powder Coated" at bounding box center [599, 200] width 405 height 8
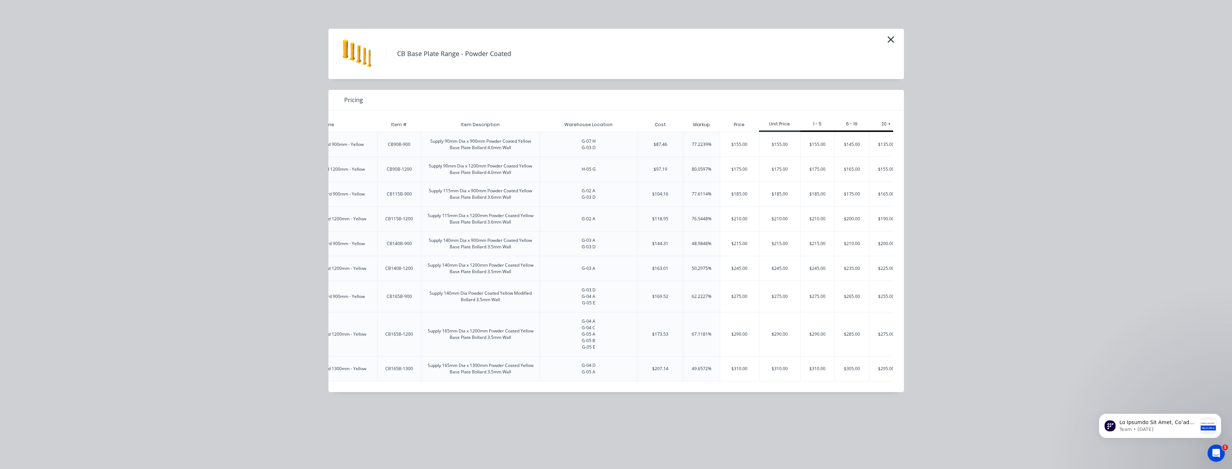
scroll to position [0, 132]
click at [773, 165] on div "$175.00" at bounding box center [769, 169] width 41 height 24
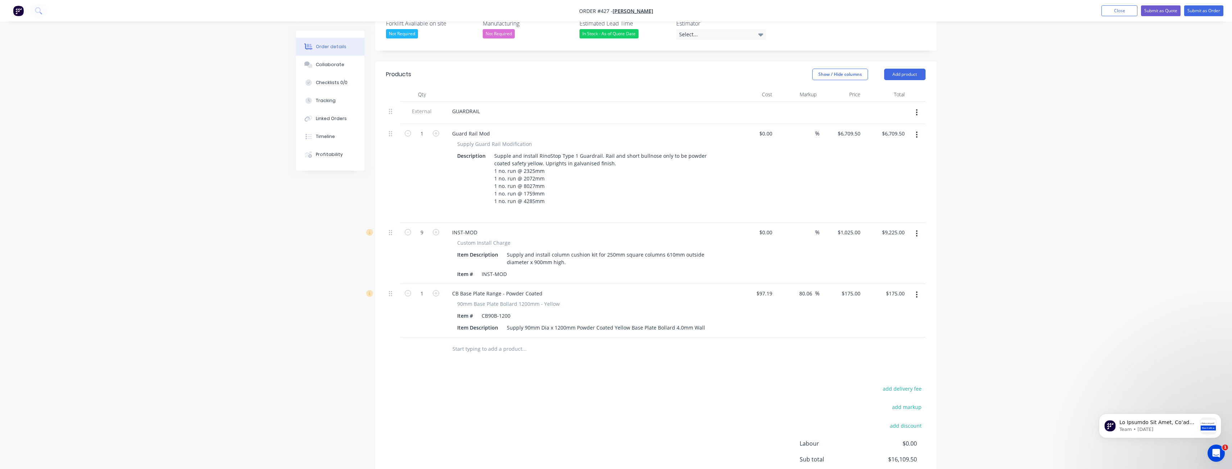
scroll to position [224, 0]
click at [918, 288] on button "button" at bounding box center [916, 294] width 17 height 13
click at [868, 351] on div "Delete" at bounding box center [890, 356] width 55 height 10
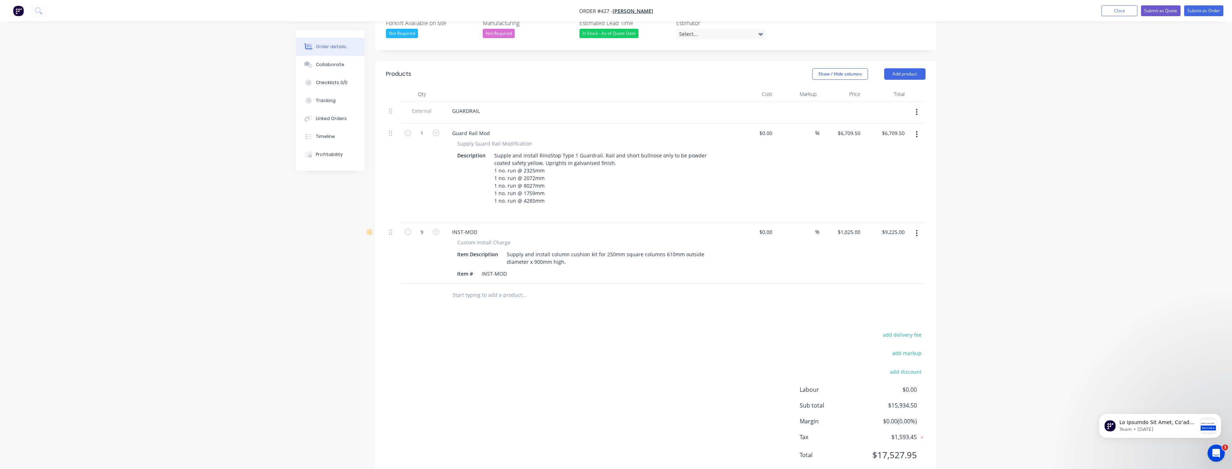
scroll to position [215, 0]
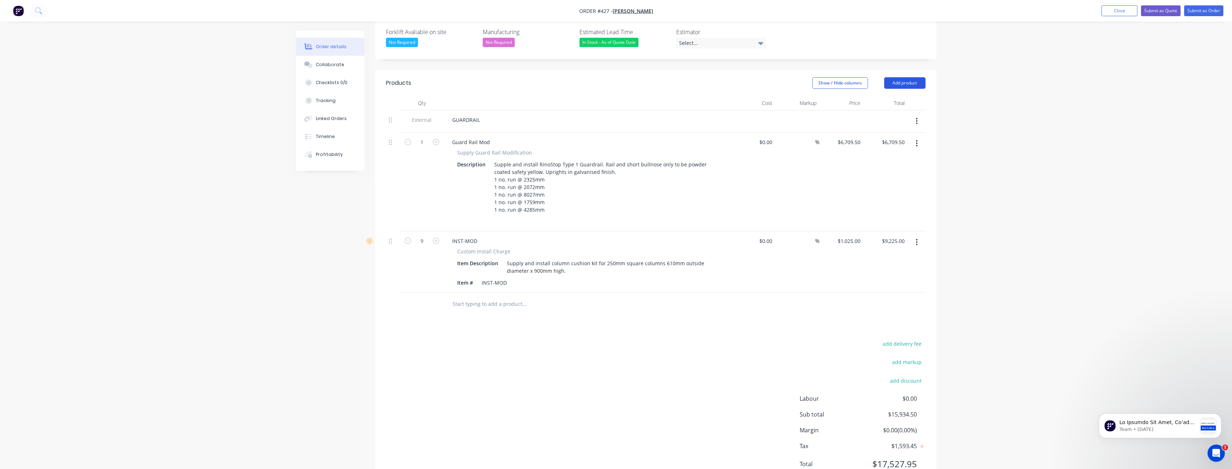
click at [905, 77] on button "Add product" at bounding box center [904, 83] width 41 height 12
click at [884, 96] on div "Product catalogue" at bounding box center [890, 101] width 55 height 10
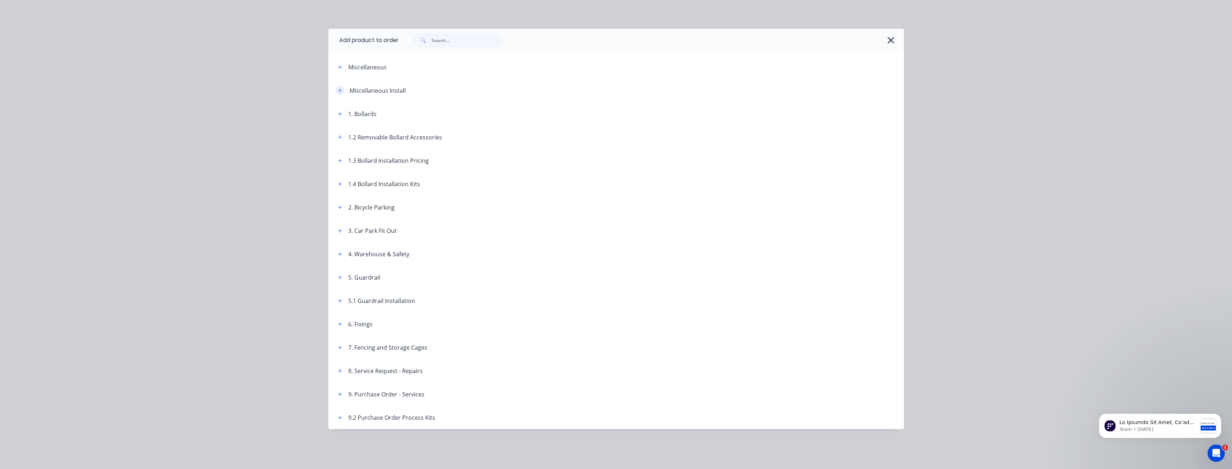
click at [339, 90] on icon "button" at bounding box center [340, 90] width 4 height 4
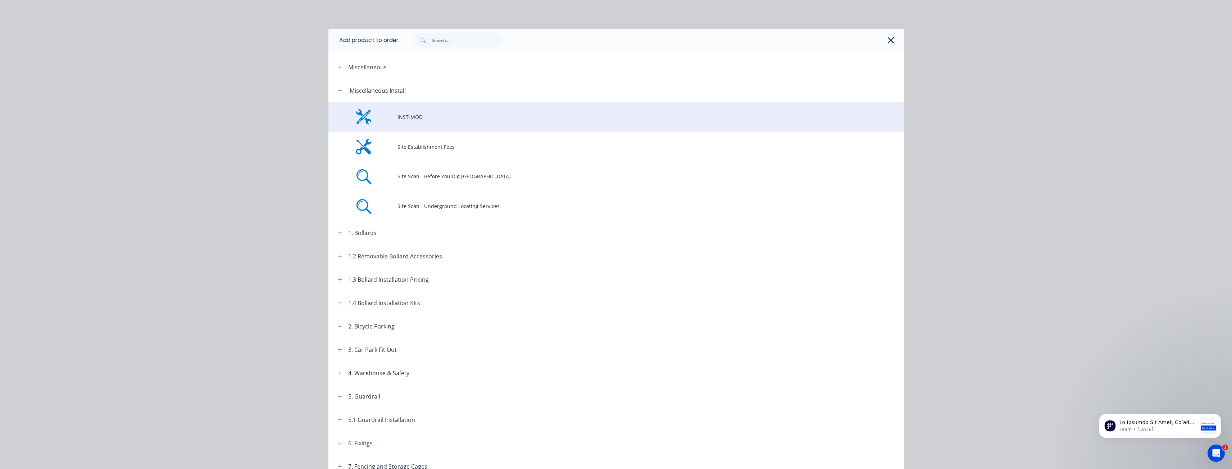
click at [425, 118] on span "INST-MOD" at bounding box center [599, 117] width 405 height 8
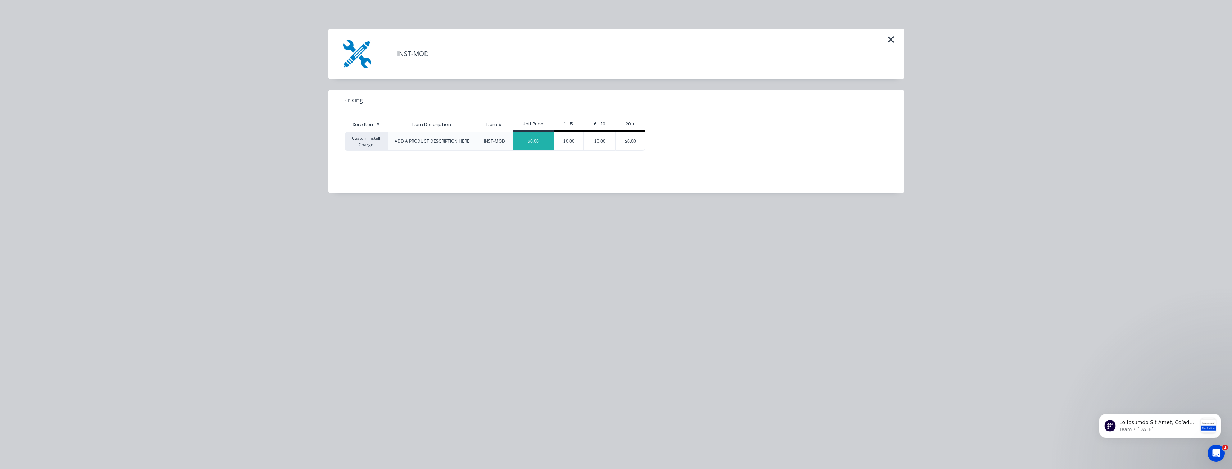
click at [540, 140] on div "$0.00" at bounding box center [533, 141] width 41 height 18
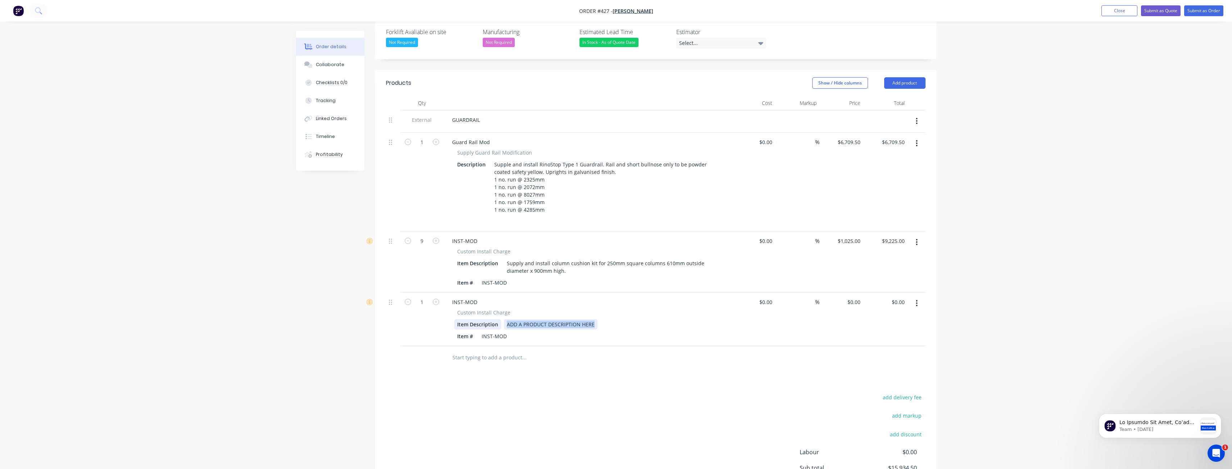
drag, startPoint x: 597, startPoint y: 292, endPoint x: 500, endPoint y: 292, distance: 96.7
click at [500, 319] on div "Item Description ADD A PRODUCT DESCRIPTION HERE" at bounding box center [585, 324] width 263 height 10
click at [598, 319] on div "Supply and install surface mount yello bollard" at bounding box center [562, 324] width 117 height 10
click at [621, 319] on div "Supply and install surface mount yellow bollard" at bounding box center [564, 324] width 121 height 10
click at [683, 319] on div "Supply and install surface mount yellow bollard 90m Dia x 1200mm High k 4.0m wa…" at bounding box center [610, 324] width 213 height 10
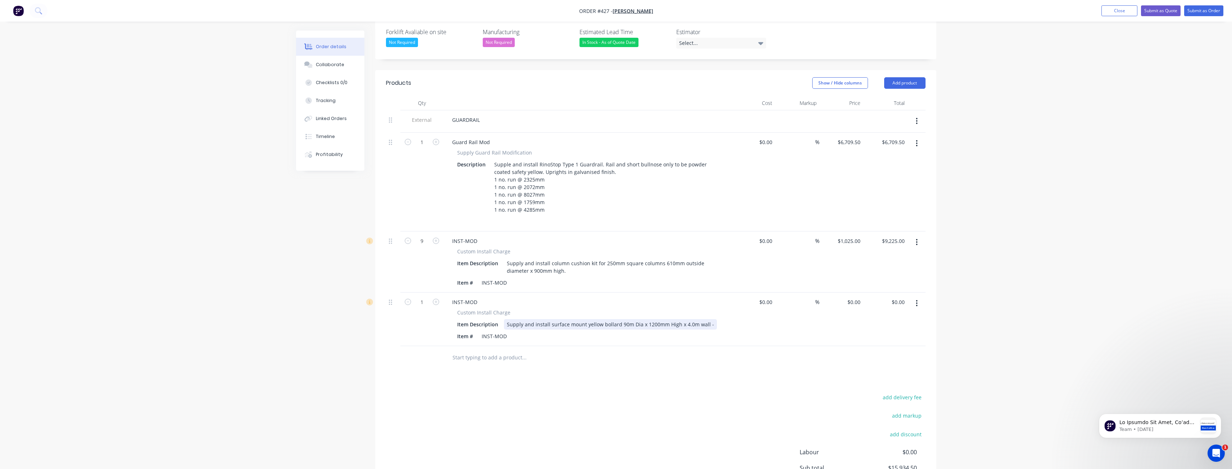
click at [711, 319] on div "Supply and install surface mount yellow bollard 90m Dia x 1200mm High x 4.0m wa…" at bounding box center [610, 324] width 213 height 10
click at [425, 297] on input "1" at bounding box center [421, 302] width 19 height 11
type input "8"
click at [858, 297] on input "0" at bounding box center [859, 302] width 8 height 10
type input "$195.00"
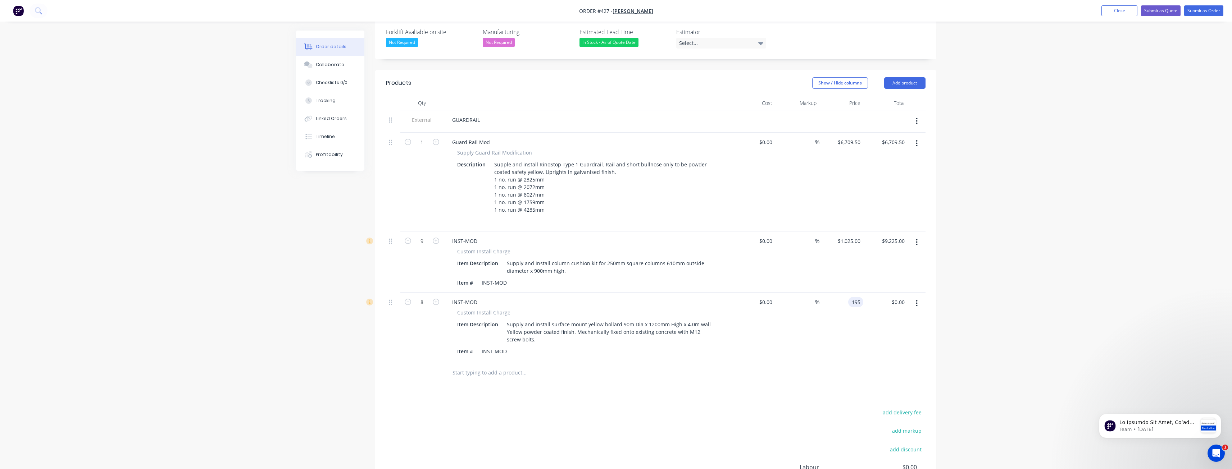
type input "$1,560.00"
click at [744, 302] on div "$0.00 $0.00" at bounding box center [753, 327] width 44 height 69
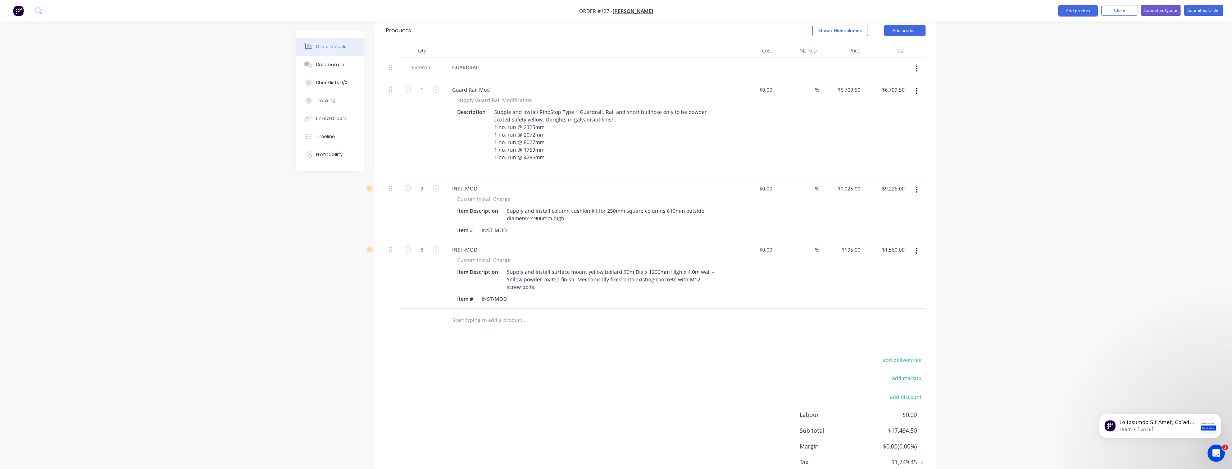
scroll to position [283, 0]
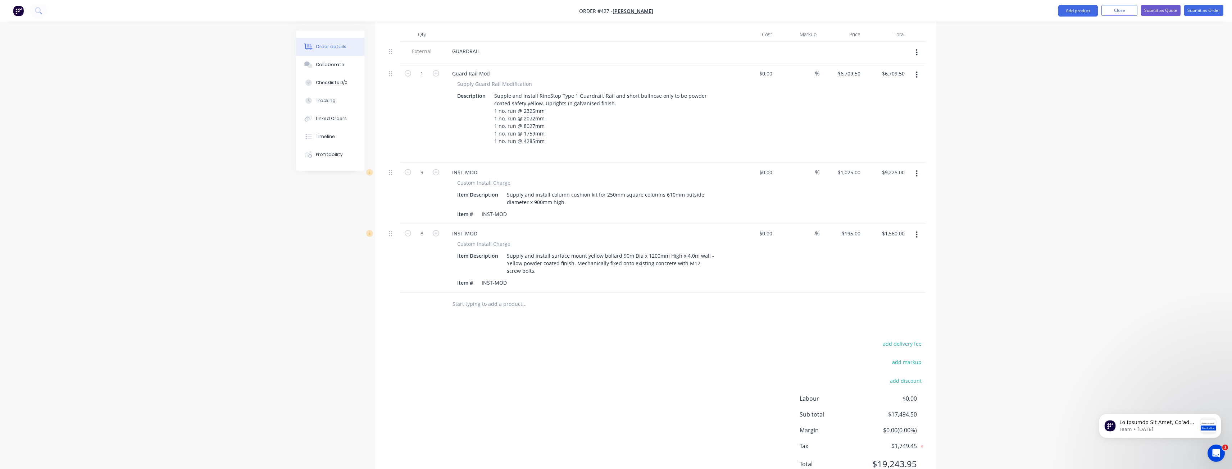
click at [804, 246] on div "%" at bounding box center [797, 258] width 44 height 69
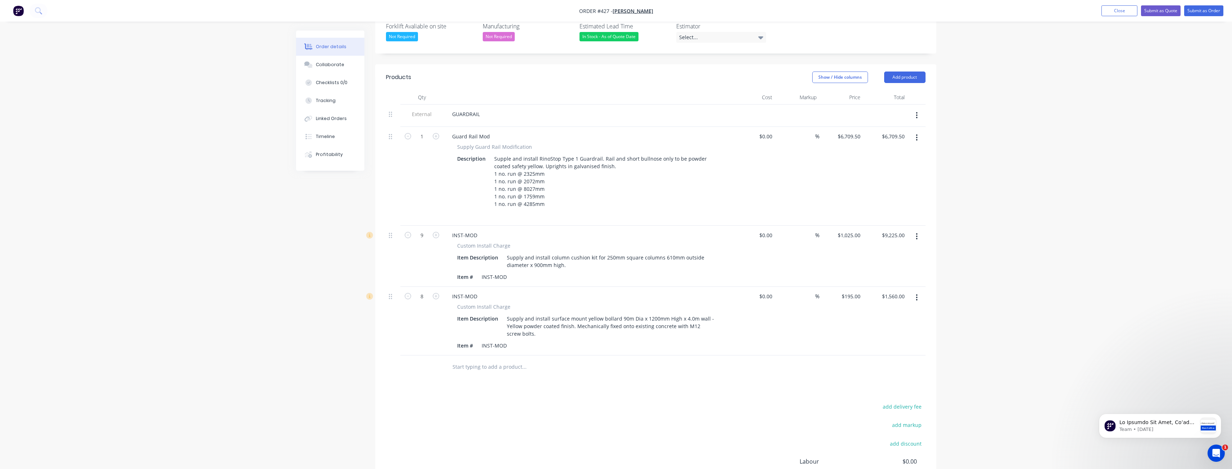
scroll to position [104, 0]
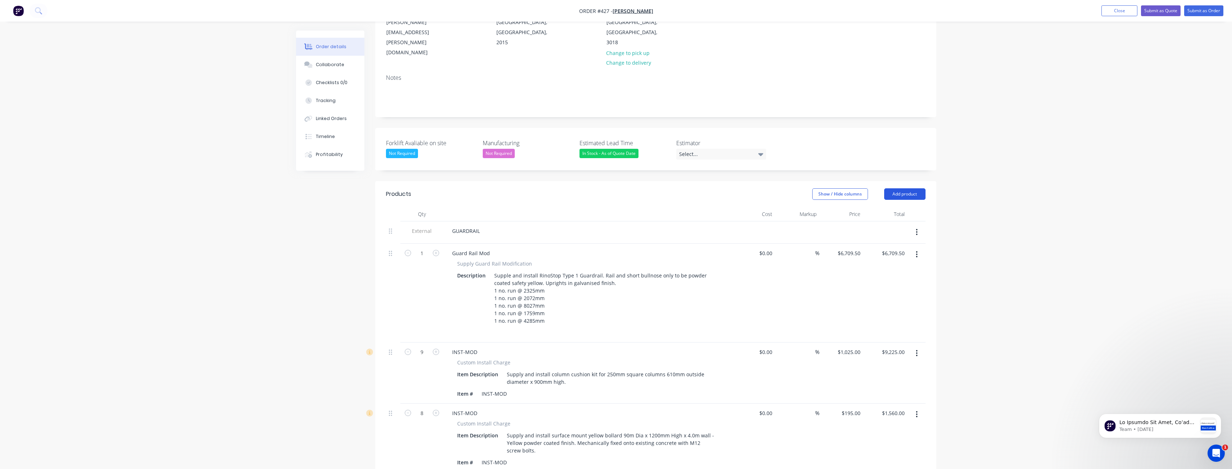
click at [897, 188] on button "Add product" at bounding box center [904, 194] width 41 height 12
click at [882, 207] on div "Product catalogue" at bounding box center [890, 212] width 55 height 10
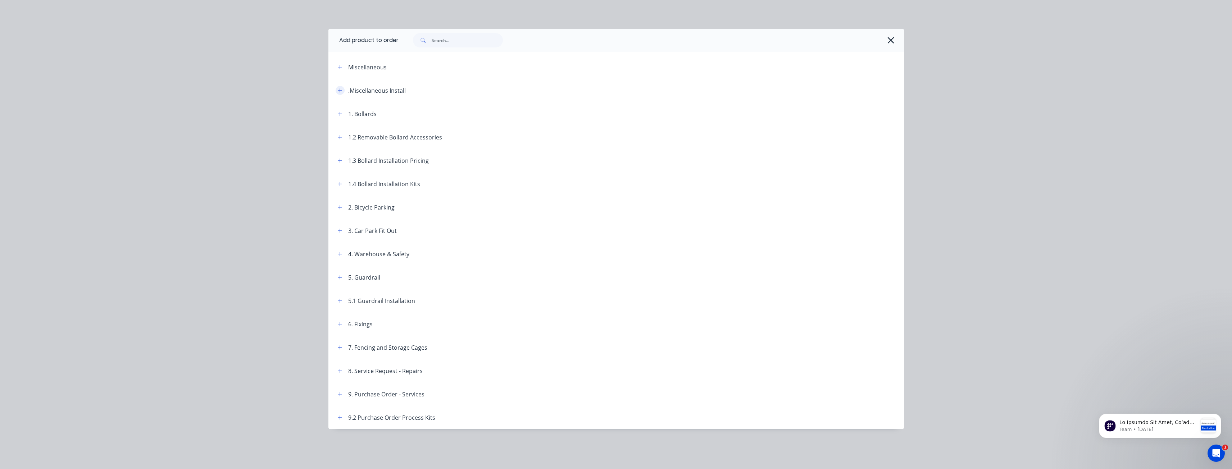
click at [341, 90] on icon "button" at bounding box center [340, 90] width 4 height 5
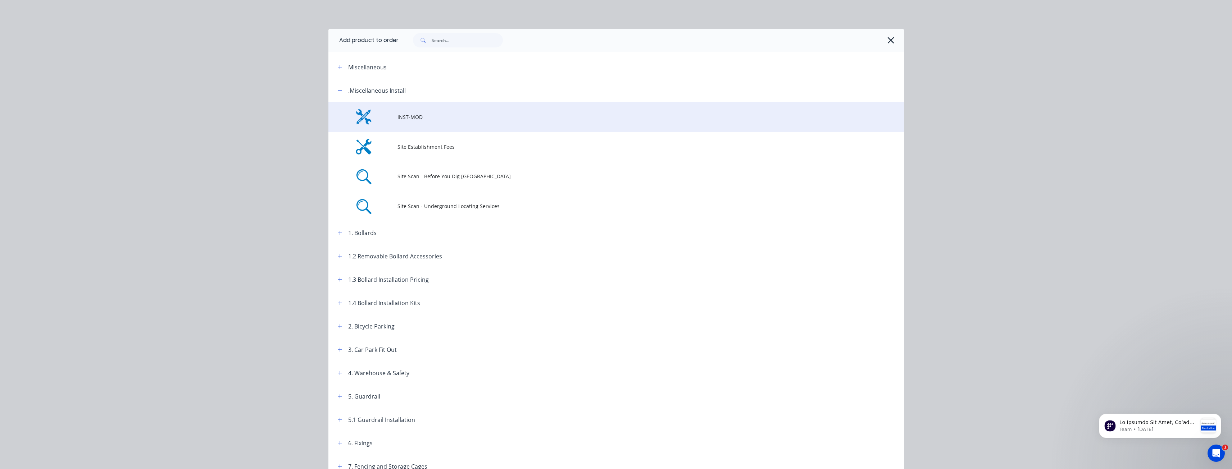
click at [444, 118] on span "INST-MOD" at bounding box center [599, 117] width 405 height 8
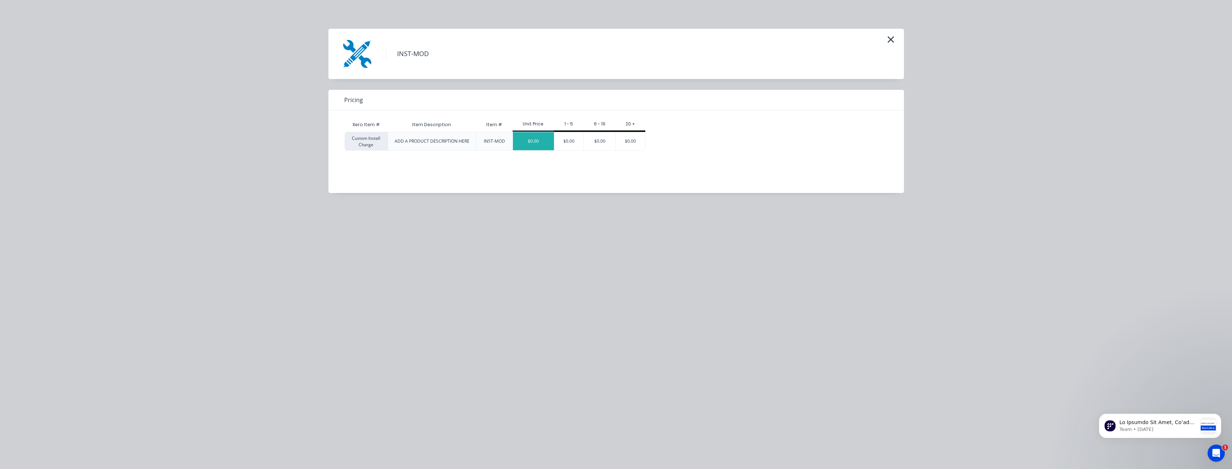
click at [538, 140] on div "$0.00" at bounding box center [533, 141] width 41 height 18
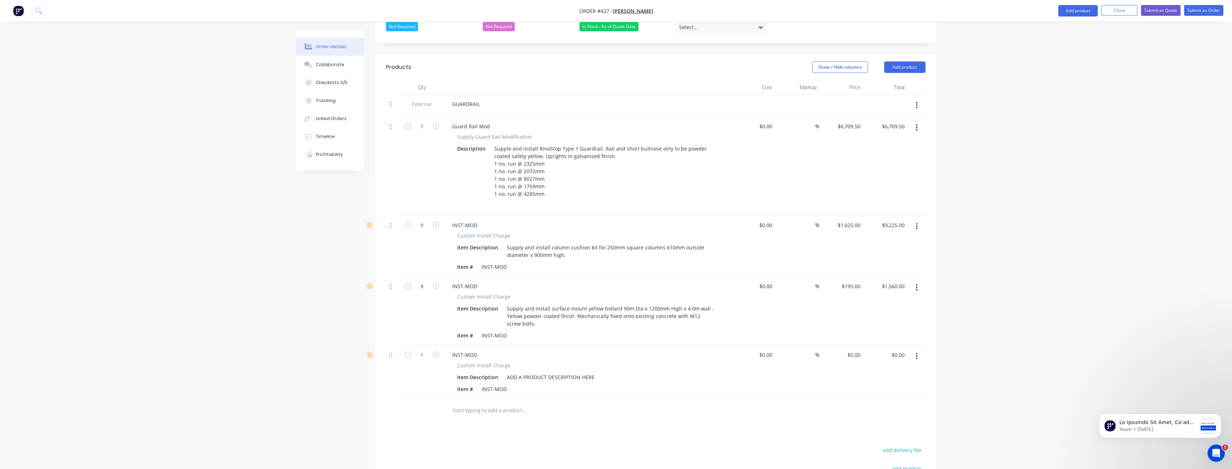
scroll to position [337, 0]
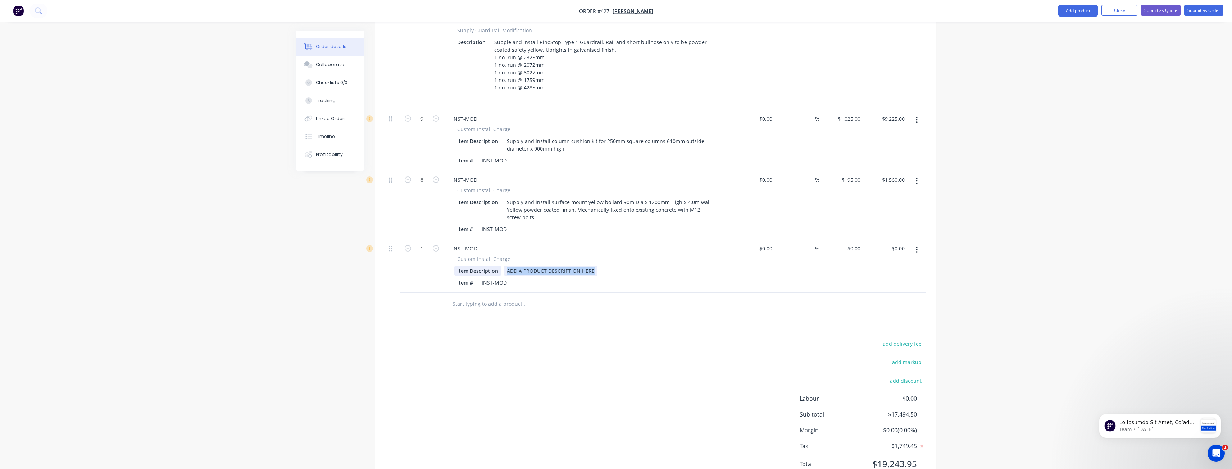
drag, startPoint x: 597, startPoint y: 241, endPoint x: 461, endPoint y: 242, distance: 135.2
click at [461, 266] on div "Item Description ADD A PRODUCT DESCRIPTION HERE" at bounding box center [585, 271] width 263 height 10
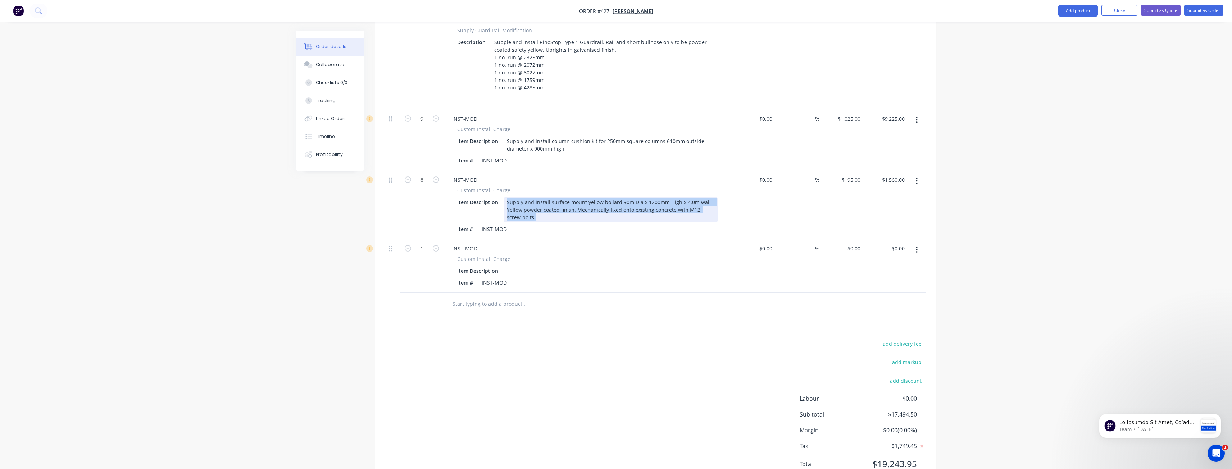
drag, startPoint x: 508, startPoint y: 170, endPoint x: 716, endPoint y: 188, distance: 208.6
click at [716, 197] on div "Supply and install surface mount yellow bollard 90m Dia x 1200mm High x 4.0m wa…" at bounding box center [611, 210] width 214 height 26
copy div "Supply and install surface mount yellow bollard 90m Dia x 1200mm High x 4.0m wa…"
click at [510, 266] on div at bounding box center [509, 271] width 11 height 10
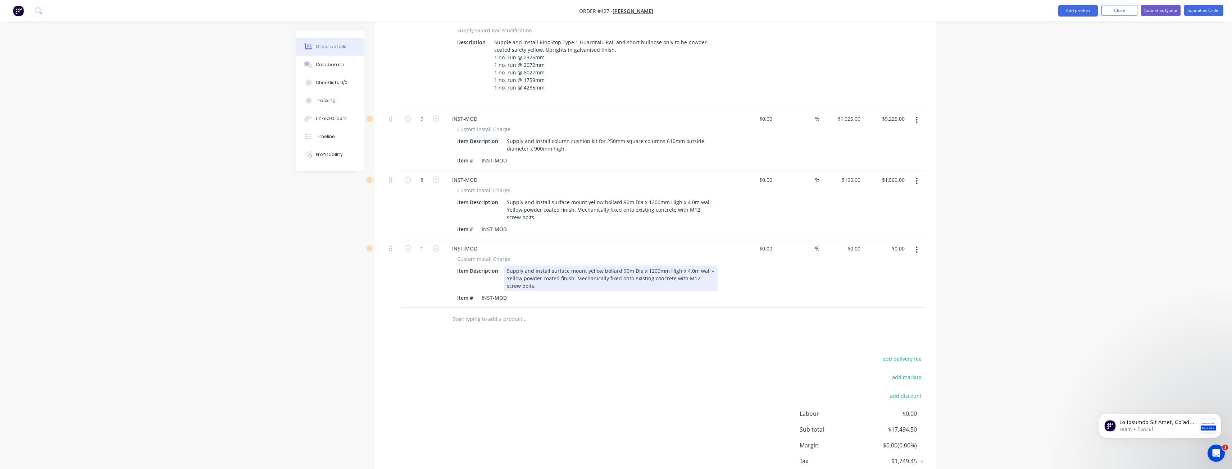
click at [627, 266] on div "Supply and install surface mount yellow bollard 90m Dia x 1200mm High x 4.0m wa…" at bounding box center [611, 279] width 214 height 26
click at [560, 321] on div "Products Show / Hide columns Add product Qty Cost Markup Price Total External G…" at bounding box center [655, 226] width 561 height 556
click at [854, 243] on div "0 0" at bounding box center [857, 248] width 11 height 10
type input "$415.00"
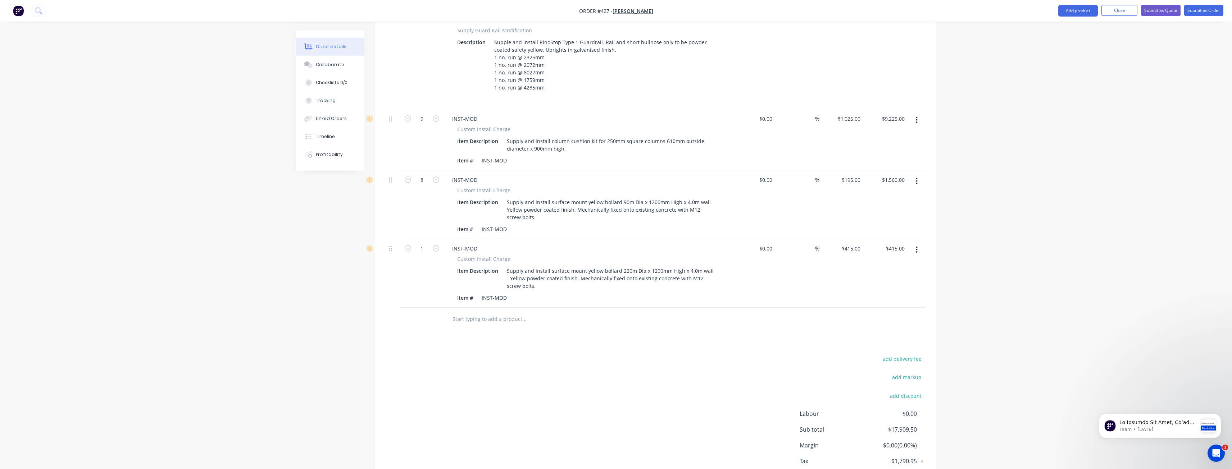
click at [538, 314] on div "Products Show / Hide columns Add product Qty Cost Markup Price Total External G…" at bounding box center [655, 226] width 561 height 556
click at [426, 243] on input "1" at bounding box center [421, 248] width 19 height 11
type input "4"
type input "$1,660.00"
click at [538, 354] on div "add delivery fee add markup add discount Labour $0.00 Sub total $17,909.50 Marg…" at bounding box center [655, 423] width 539 height 139
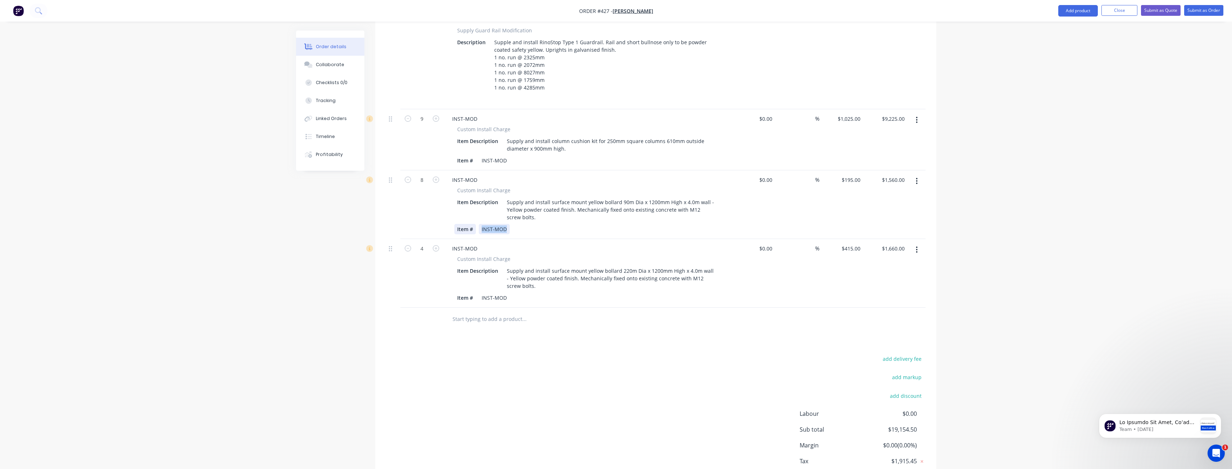
drag, startPoint x: 508, startPoint y: 199, endPoint x: 459, endPoint y: 197, distance: 48.9
click at [459, 224] on div "Item # INST-MOD" at bounding box center [585, 229] width 263 height 10
drag, startPoint x: 508, startPoint y: 268, endPoint x: 470, endPoint y: 272, distance: 38.0
click at [470, 293] on div "Item # INST-MOD" at bounding box center [585, 298] width 263 height 10
click at [658, 318] on div "Products Show / Hide columns Add product Qty Cost Markup Price Total External G…" at bounding box center [655, 226] width 561 height 556
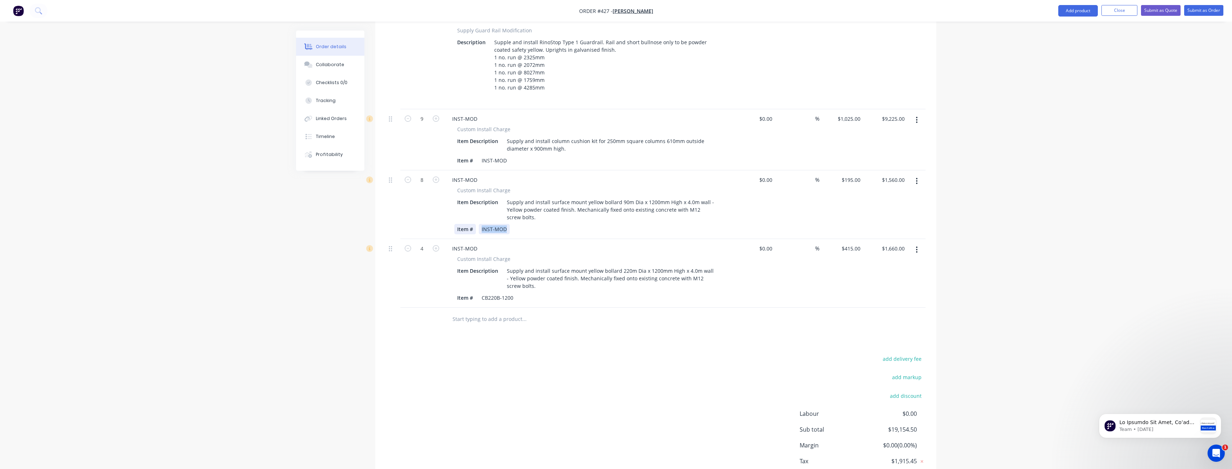
drag, startPoint x: 508, startPoint y: 199, endPoint x: 465, endPoint y: 199, distance: 43.5
click at [465, 224] on div "Item # INST-MOD" at bounding box center [585, 229] width 263 height 10
click at [559, 354] on div "add delivery fee add markup add discount Labour $0.00 Sub total $19,154.50 Marg…" at bounding box center [655, 423] width 539 height 139
click at [694, 266] on div "Supply and install surface mount yellow bollard 220m Dia x 1200mm High x 4.0m w…" at bounding box center [611, 279] width 214 height 26
click at [547, 266] on div "Supply and install surface mount yellow bollard 220m Dia x 1200mm High x 5.3m w…" at bounding box center [611, 279] width 214 height 26
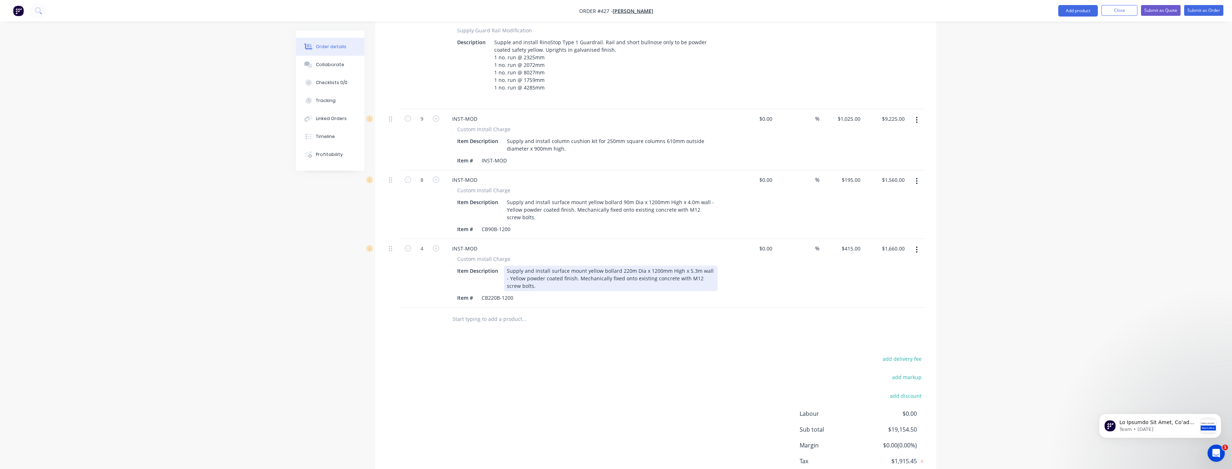
click at [547, 266] on div "Supply and install surface mount yellow bollard 220m Dia x 1200mm High x 5.3m w…" at bounding box center [611, 279] width 214 height 26
click at [538, 266] on div "Supply and install surface mount yellow bollard 220m Dia x 1200mm High x 5.3m w…" at bounding box center [611, 279] width 214 height 26
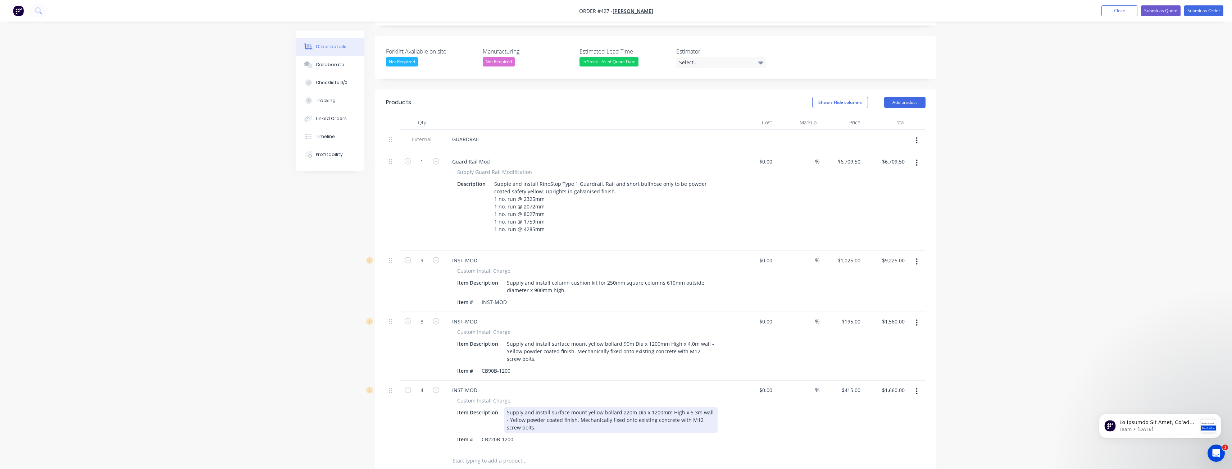
scroll to position [193, 0]
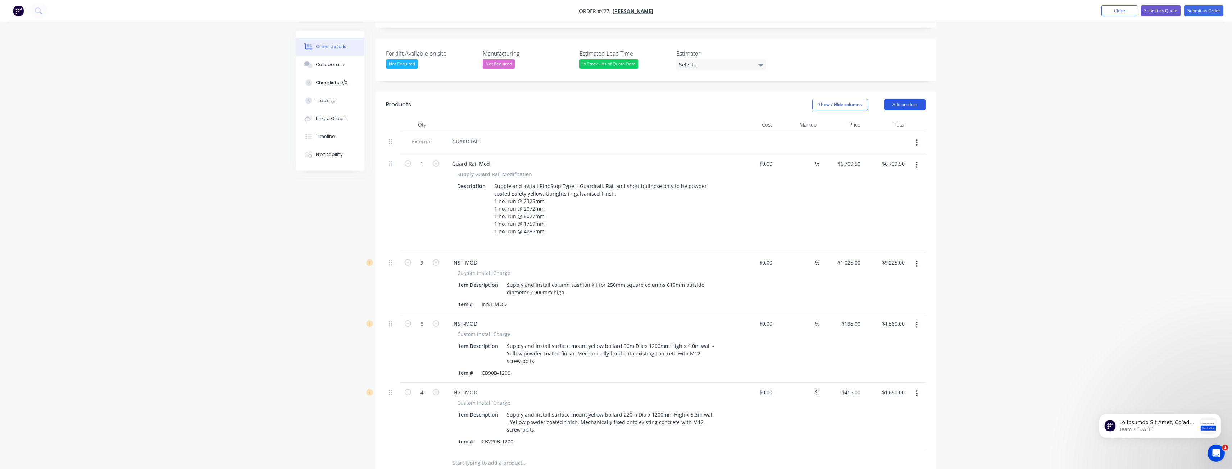
click at [903, 99] on button "Add product" at bounding box center [904, 105] width 41 height 12
click at [890, 118] on div "Product catalogue" at bounding box center [890, 123] width 55 height 10
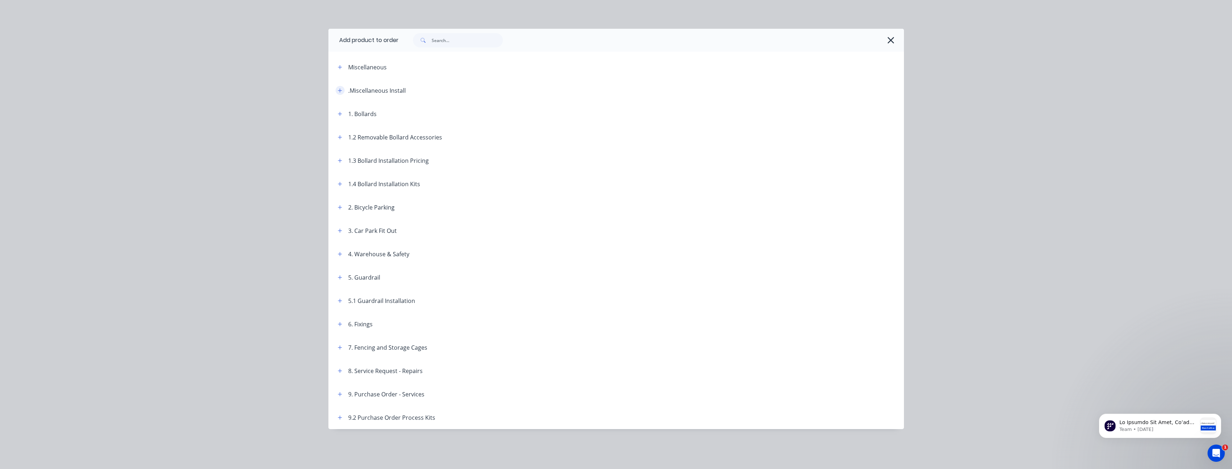
click at [340, 91] on icon "button" at bounding box center [340, 90] width 4 height 4
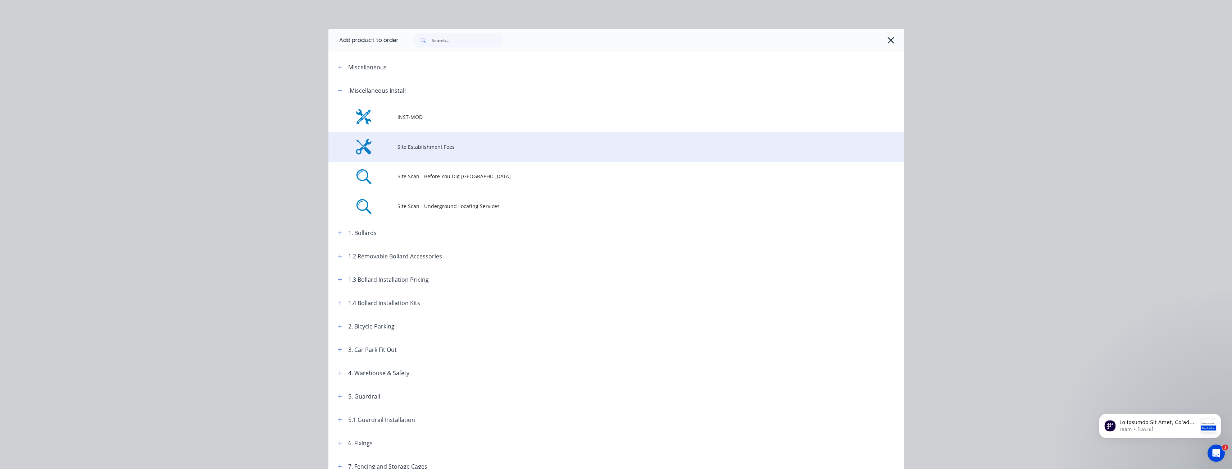
click at [424, 145] on span "Site Establishment Fees" at bounding box center [599, 147] width 405 height 8
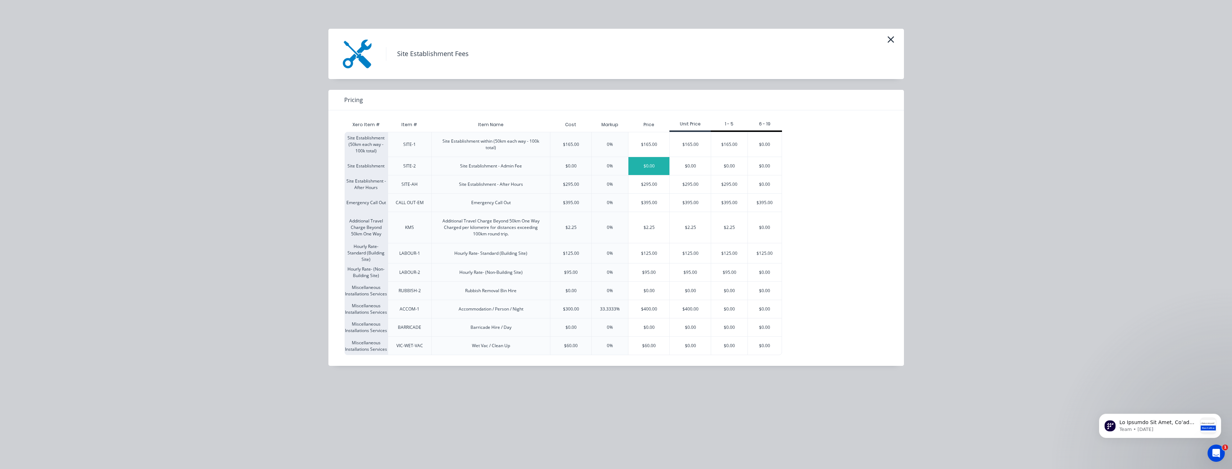
click at [650, 163] on div "$0.00" at bounding box center [648, 166] width 41 height 18
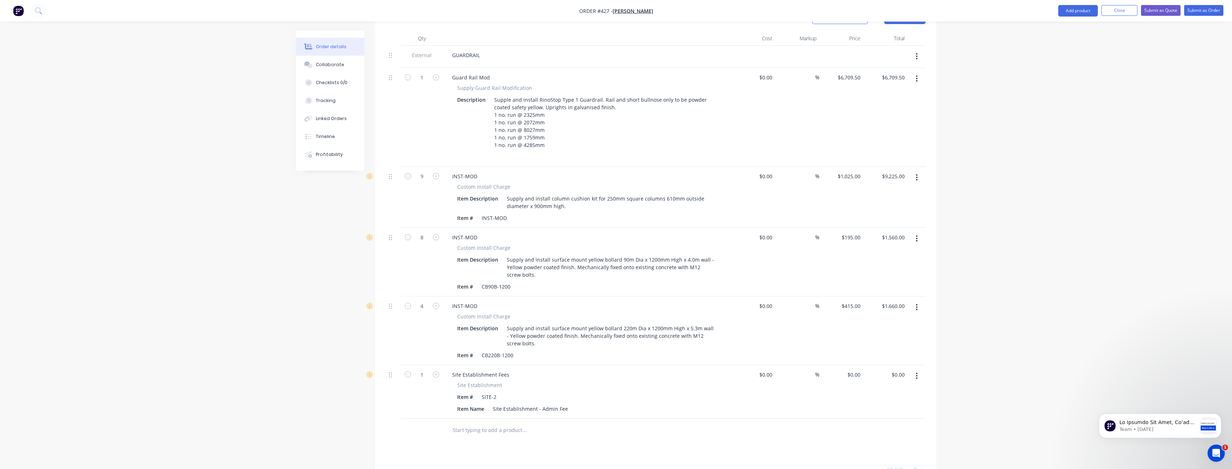
scroll to position [406, 0]
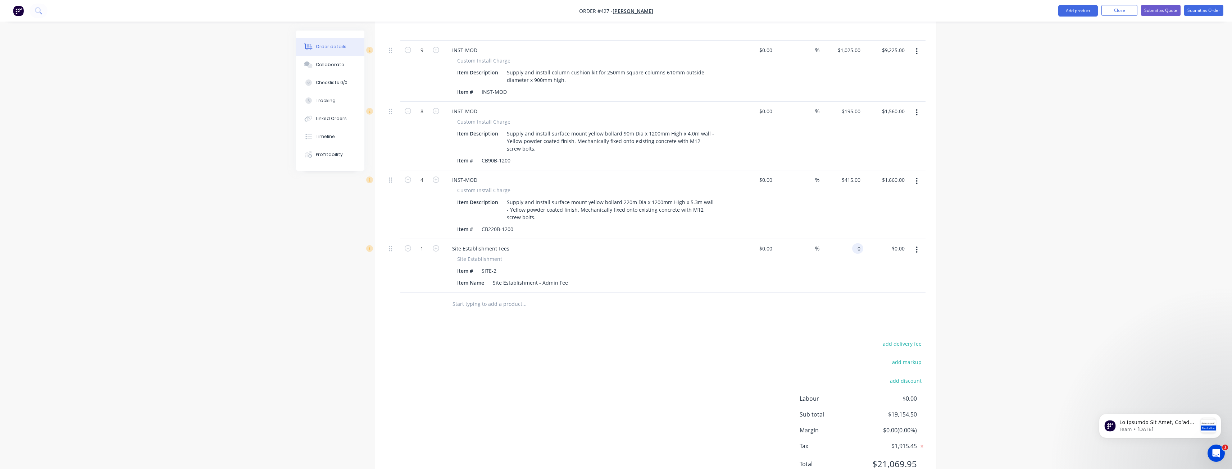
click at [856, 243] on input "0" at bounding box center [859, 248] width 8 height 10
type input "$450.00"
click at [577, 305] on div "Products Show / Hide columns Add product Qty Cost Markup Price Total External G…" at bounding box center [655, 184] width 561 height 610
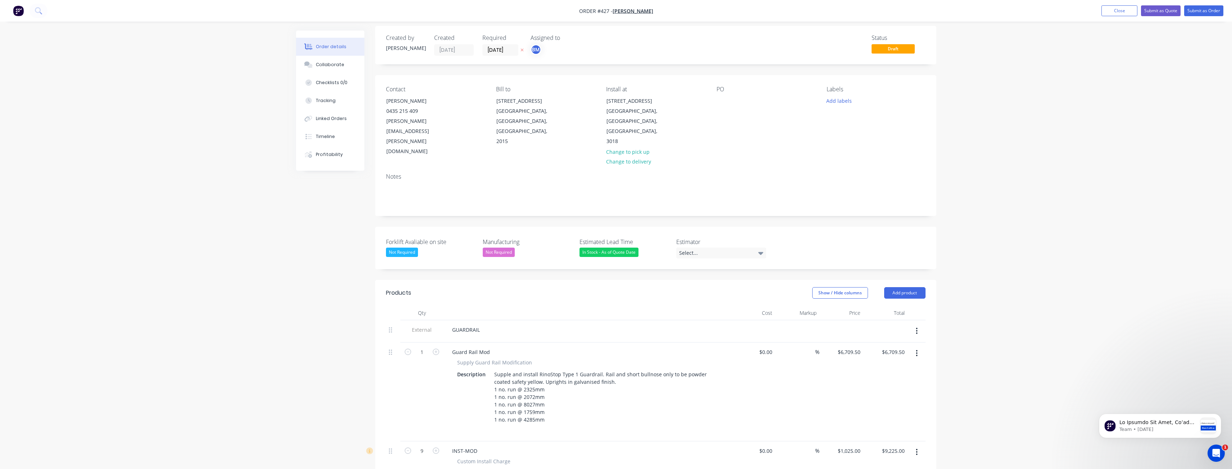
scroll to position [0, 0]
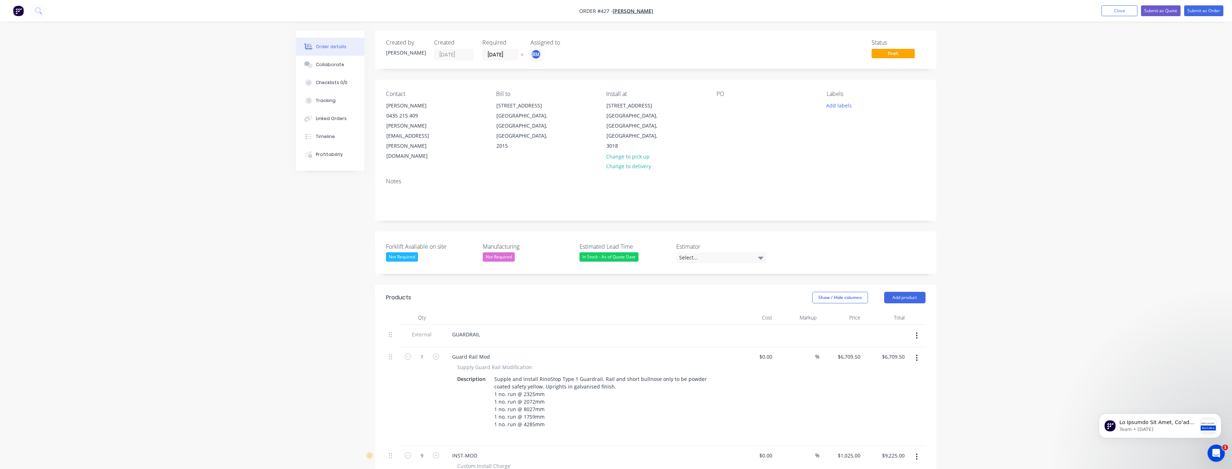
click at [233, 285] on div "Order details Collaborate Checklists 0/0 Tracking Linked Orders Timeline Profit…" at bounding box center [616, 452] width 1232 height 905
click at [264, 270] on div "Order details Collaborate Checklists 0/0 Tracking Linked Orders Timeline Profit…" at bounding box center [616, 452] width 1232 height 905
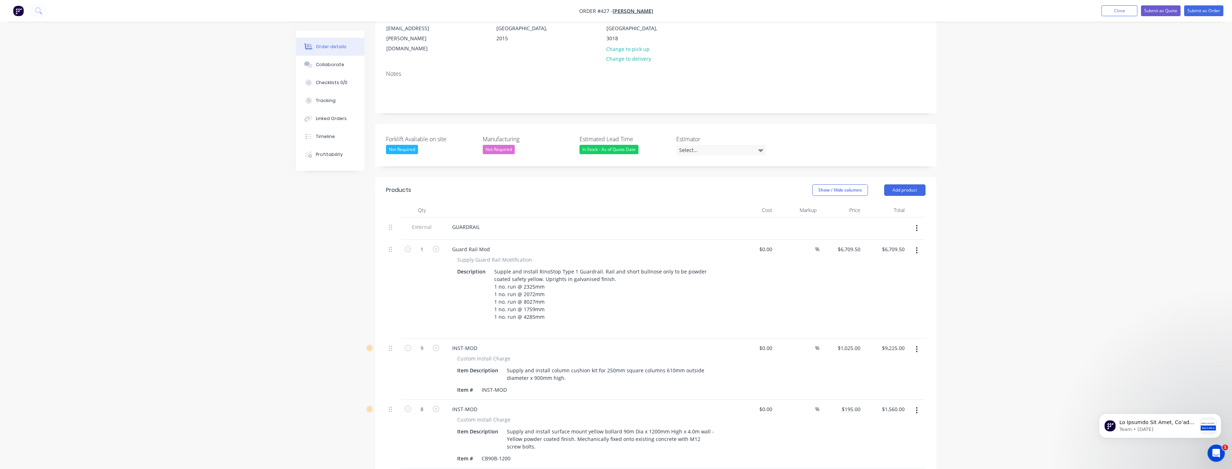
scroll to position [108, 0]
click at [285, 273] on div "Order details Collaborate Checklists 0/0 Tracking Linked Orders Timeline Profit…" at bounding box center [616, 344] width 1232 height 905
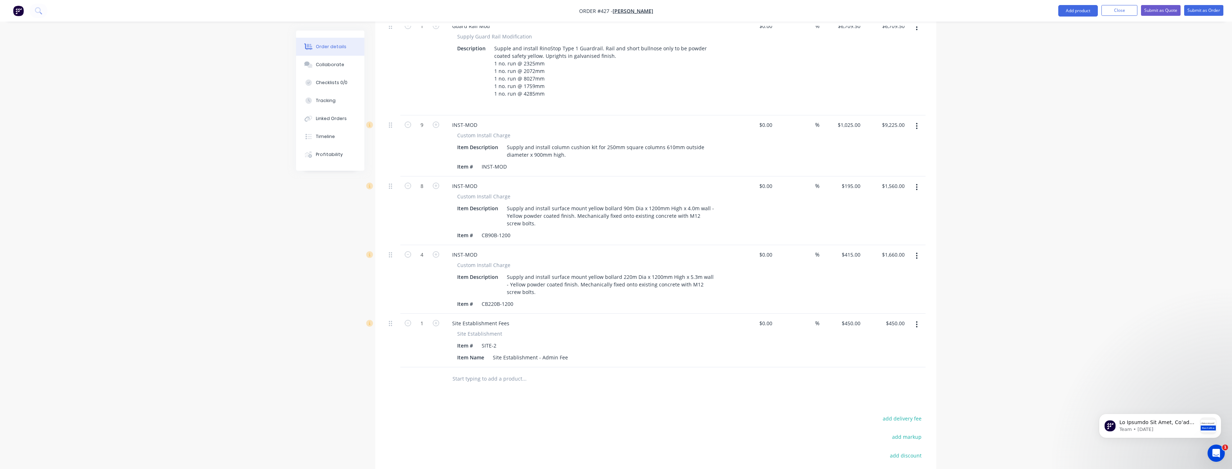
scroll to position [360, 0]
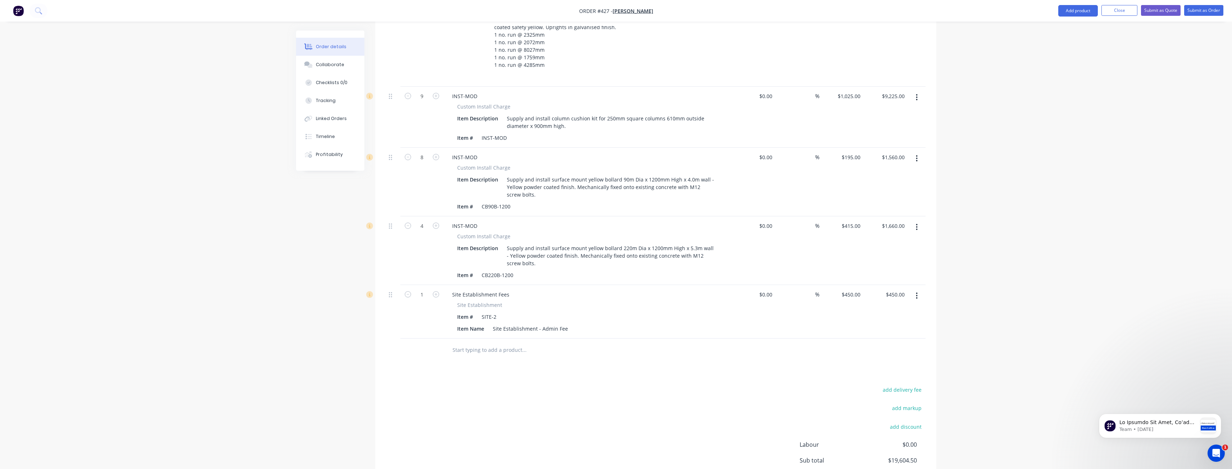
click at [321, 264] on div "Created by Budd Created 29/09/25 Required 29/09/25 Assigned to BM Status Draft …" at bounding box center [616, 108] width 640 height 875
click at [257, 258] on div "Order details Collaborate Checklists 0/0 Tracking Linked Orders Timeline Profit…" at bounding box center [616, 92] width 1232 height 905
click at [261, 255] on div "Order details Collaborate Checklists 0/0 Tracking Linked Orders Timeline Profit…" at bounding box center [616, 92] width 1232 height 905
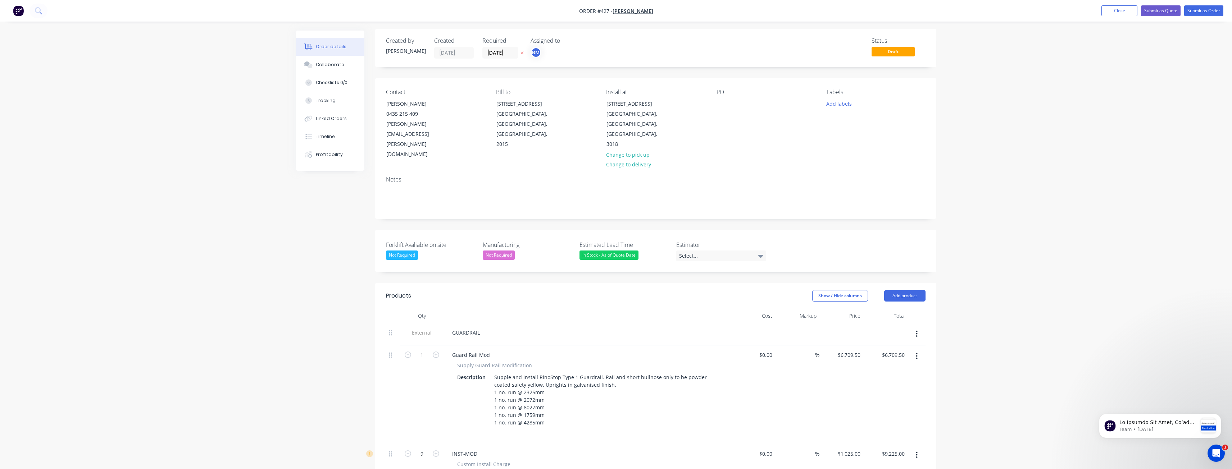
scroll to position [0, 0]
click at [262, 241] on div "Order details Collaborate Checklists 0/0 Tracking Linked Orders Timeline Profit…" at bounding box center [616, 452] width 1232 height 905
click at [321, 261] on div "Created by Budd Created 29/09/25 Required 29/09/25 Assigned to BM Status Draft …" at bounding box center [616, 468] width 640 height 875
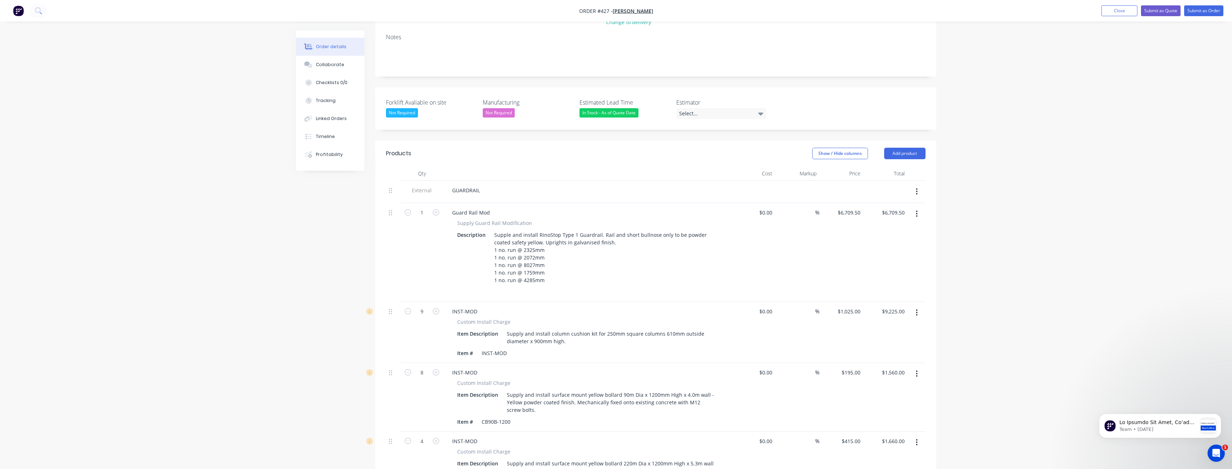
scroll to position [144, 0]
click at [319, 270] on div "Created by Budd Created 29/09/25 Required 29/09/25 Assigned to BM Status Draft …" at bounding box center [616, 324] width 640 height 875
click at [266, 226] on div "Order details Collaborate Checklists 0/0 Tracking Linked Orders Timeline Profit…" at bounding box center [616, 308] width 1232 height 905
click at [355, 208] on div "Created by Budd Created 29/09/25 Required 29/09/25 Assigned to BM Status Draft …" at bounding box center [616, 324] width 640 height 875
click at [344, 208] on div "Created by Budd Created 29/09/25 Required 29/09/25 Assigned to BM Status Draft …" at bounding box center [616, 324] width 640 height 875
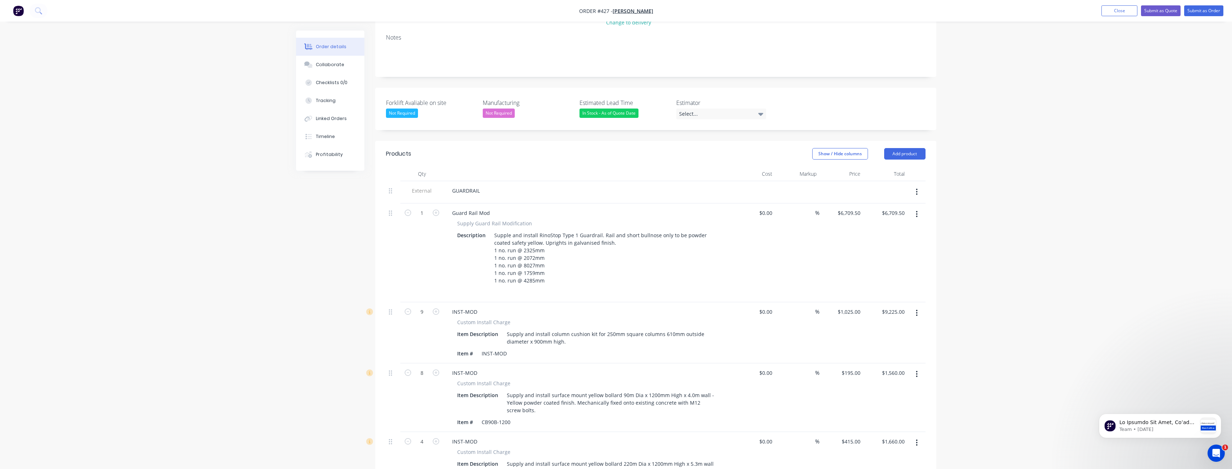
click at [220, 244] on div "Order details Collaborate Checklists 0/0 Tracking Linked Orders Timeline Profit…" at bounding box center [616, 308] width 1232 height 905
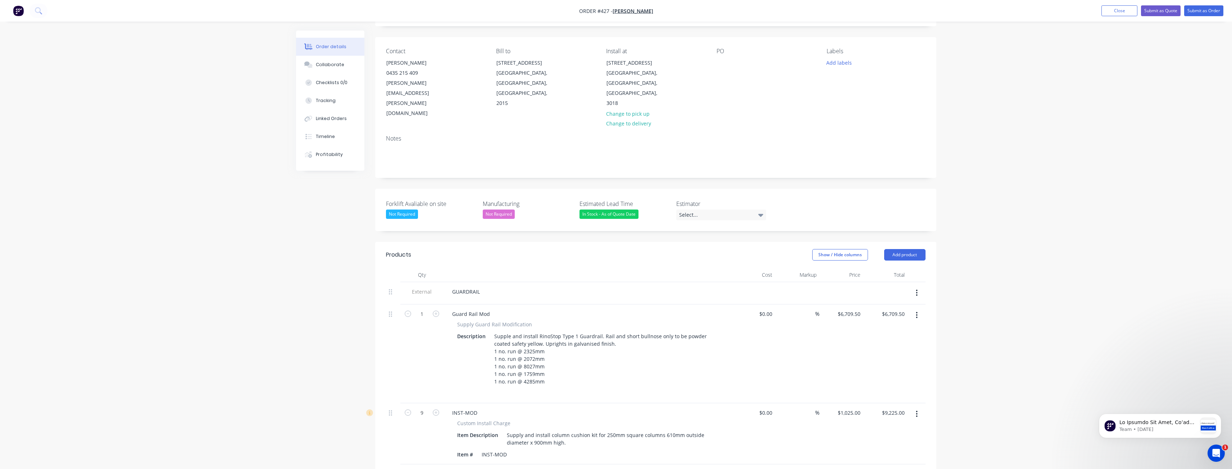
scroll to position [0, 0]
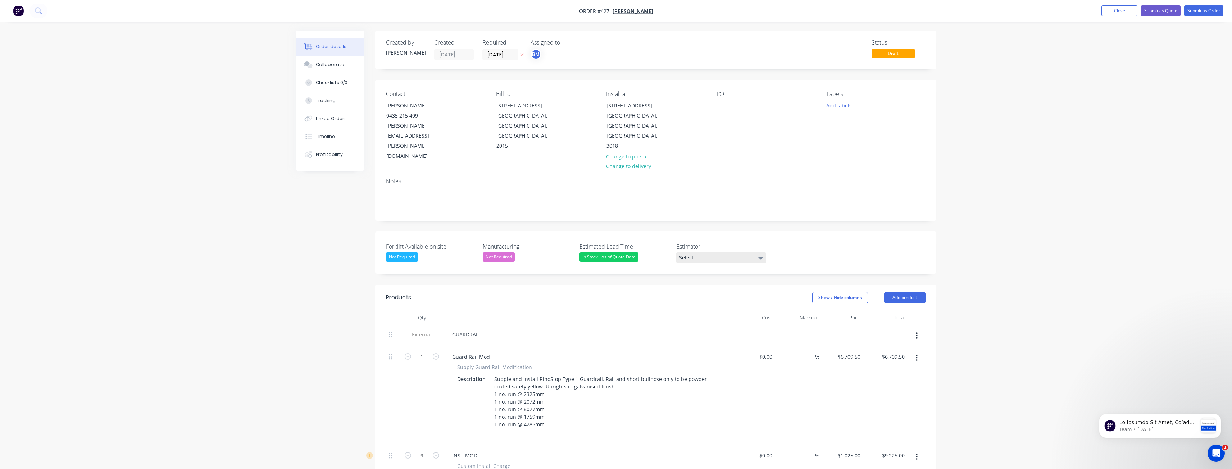
click at [759, 257] on icon at bounding box center [760, 258] width 5 height 3
click at [693, 256] on div "[PERSON_NAME]" at bounding box center [701, 256] width 40 height 9
click at [771, 232] on div "Forklift Avaliable on site Not Required Manufacturing Not Required Estimated Le…" at bounding box center [655, 252] width 561 height 41
click at [1047, 284] on div "Order details Collaborate Checklists 0/0 Tracking Linked Orders Timeline Profit…" at bounding box center [616, 452] width 1232 height 904
click at [200, 156] on div "Order details Collaborate Checklists 0/0 Tracking Linked Orders Timeline Profit…" at bounding box center [616, 452] width 1232 height 904
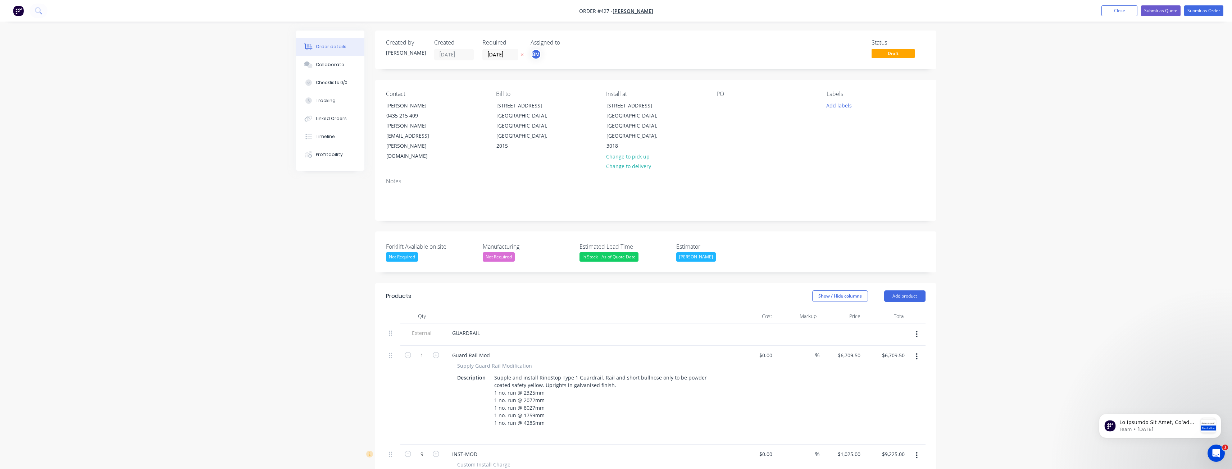
click at [280, 140] on div "Order details Collaborate Checklists 0/0 Tracking Linked Orders Timeline Profit…" at bounding box center [616, 452] width 1232 height 904
click at [159, 132] on div "Order details Collaborate Checklists 0/0 Tracking Linked Orders Timeline Profit…" at bounding box center [616, 452] width 1232 height 904
click at [1161, 9] on button "Submit as Quote" at bounding box center [1161, 10] width 40 height 11
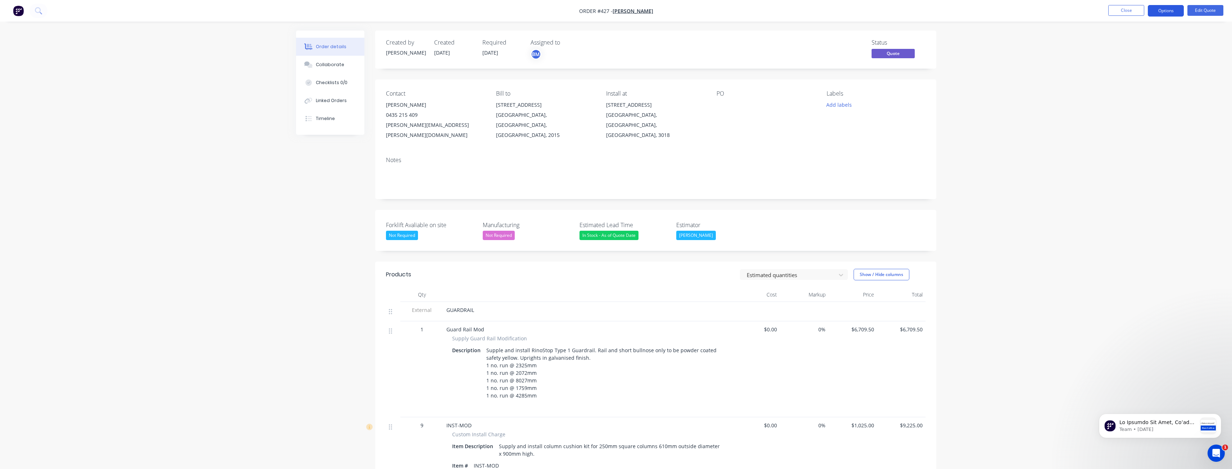
click at [1172, 9] on button "Options" at bounding box center [1166, 11] width 36 height 12
click at [1124, 45] on div "Quote" at bounding box center [1144, 43] width 66 height 10
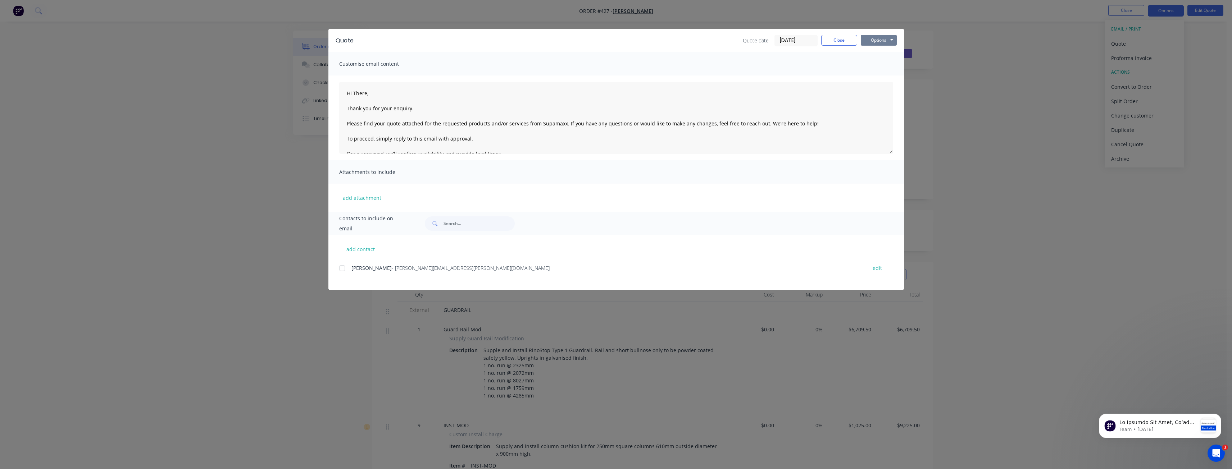
click at [884, 38] on button "Options" at bounding box center [879, 40] width 36 height 11
click at [878, 51] on button "Preview" at bounding box center [884, 53] width 46 height 12
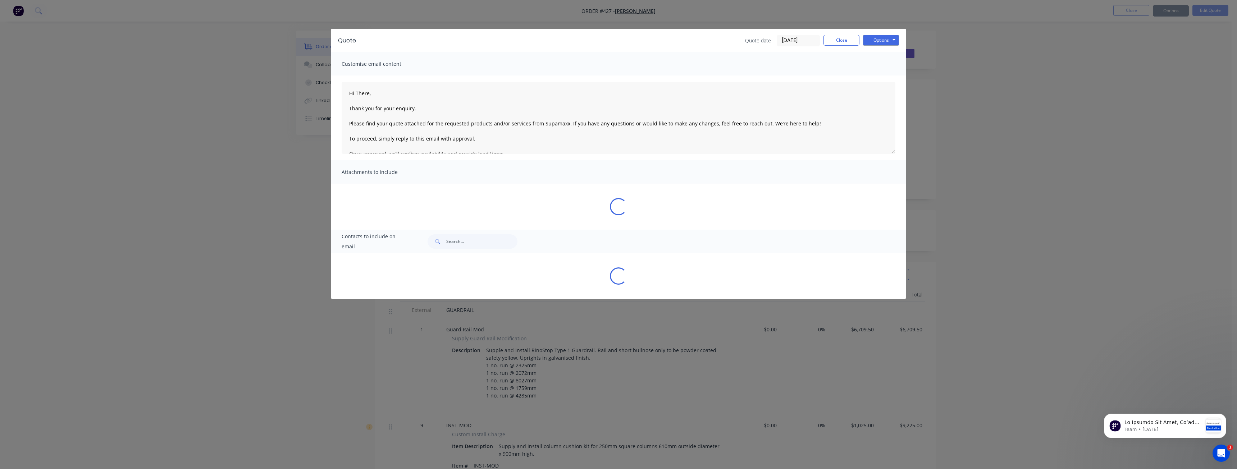
type textarea "Hi There, Thank you for your enquiry. Please find your quote attached for the r…"
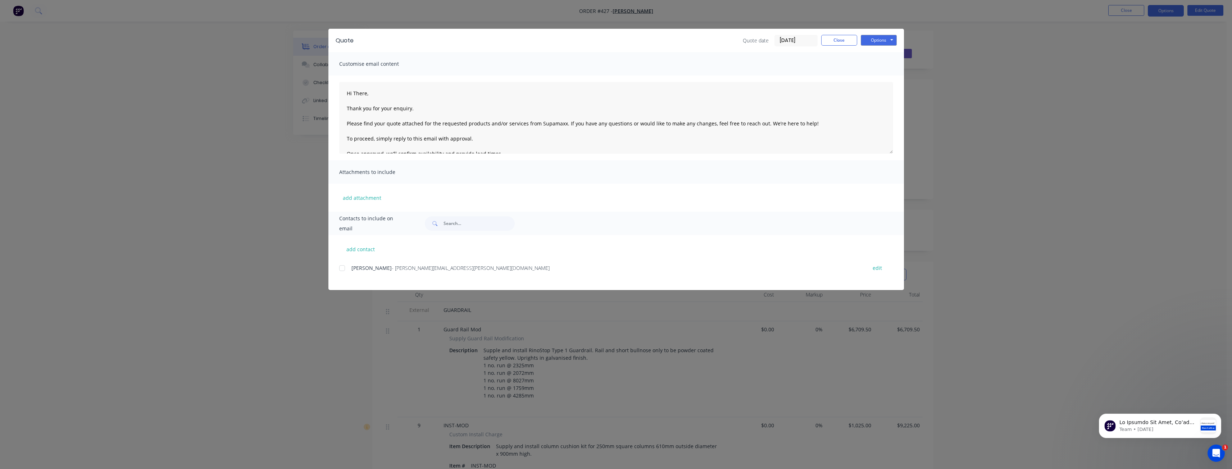
click at [152, 137] on div "Quote Quote date 29/09/25 Close Options Preview Print Email Customise email con…" at bounding box center [616, 234] width 1232 height 469
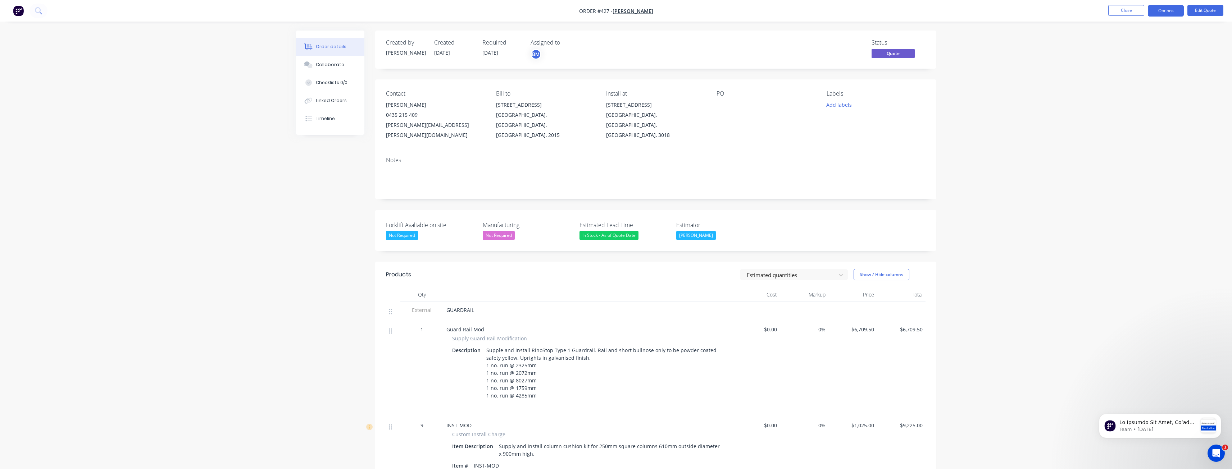
click at [206, 121] on div "Order details Collaborate Checklists 0/0 Linked Orders Timeline Order details C…" at bounding box center [616, 393] width 1232 height 786
click at [206, 118] on div "Order details Collaborate Checklists 0/0 Linked Orders Timeline Order details C…" at bounding box center [616, 393] width 1232 height 786
click at [210, 112] on div "Order details Collaborate Checklists 0/0 Linked Orders Timeline Order details C…" at bounding box center [616, 393] width 1232 height 786
click at [232, 98] on div "Order details Collaborate Checklists 0/0 Linked Orders Timeline Order details C…" at bounding box center [616, 393] width 1232 height 786
click at [237, 96] on div "Order details Collaborate Checklists 0/0 Linked Orders Timeline Order details C…" at bounding box center [616, 393] width 1232 height 786
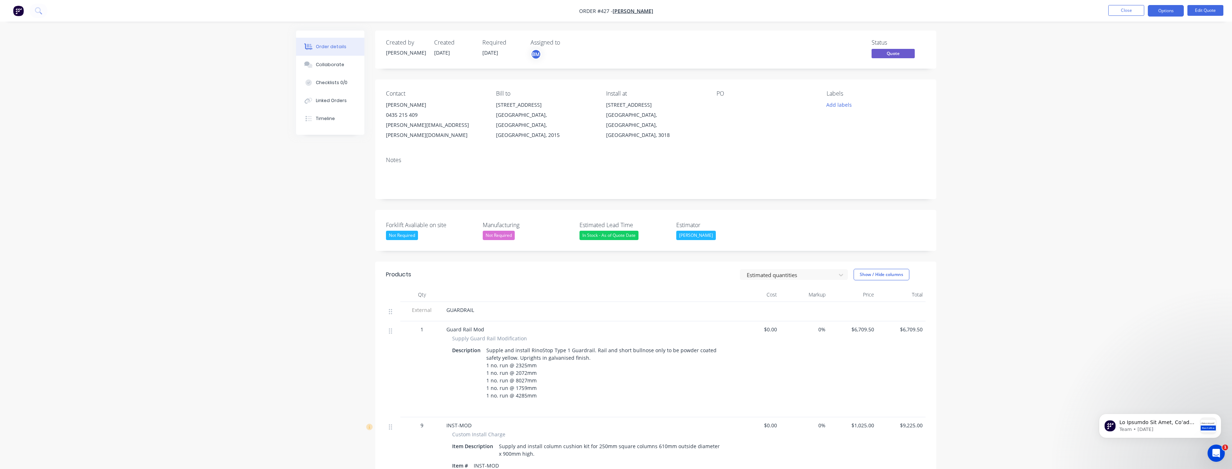
click at [237, 96] on div "Order details Collaborate Checklists 0/0 Linked Orders Timeline Order details C…" at bounding box center [616, 393] width 1232 height 786
click at [250, 213] on div "Order details Collaborate Checklists 0/0 Linked Orders Timeline Order details C…" at bounding box center [616, 393] width 1232 height 786
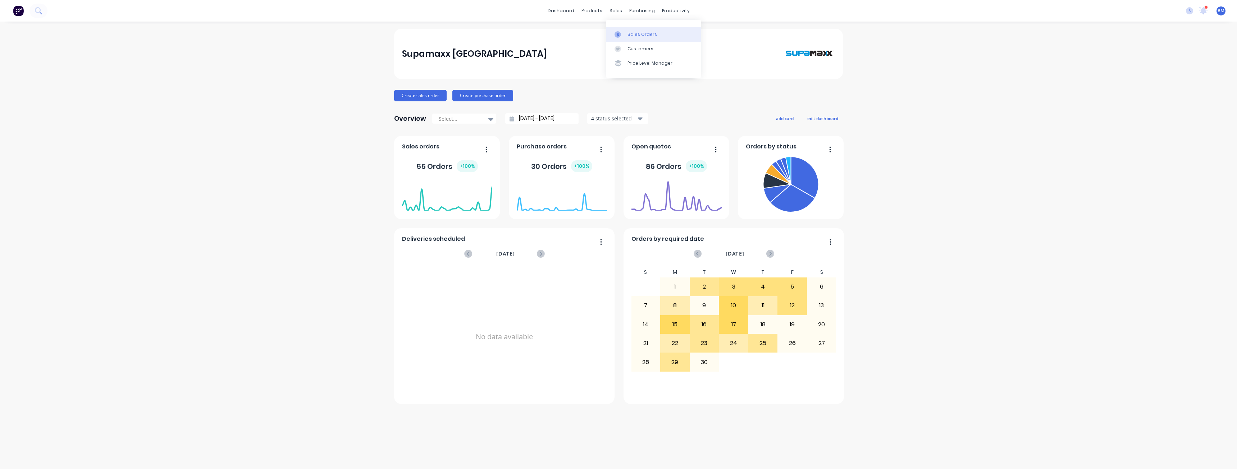
click at [632, 33] on div "Sales Orders" at bounding box center [642, 34] width 29 height 6
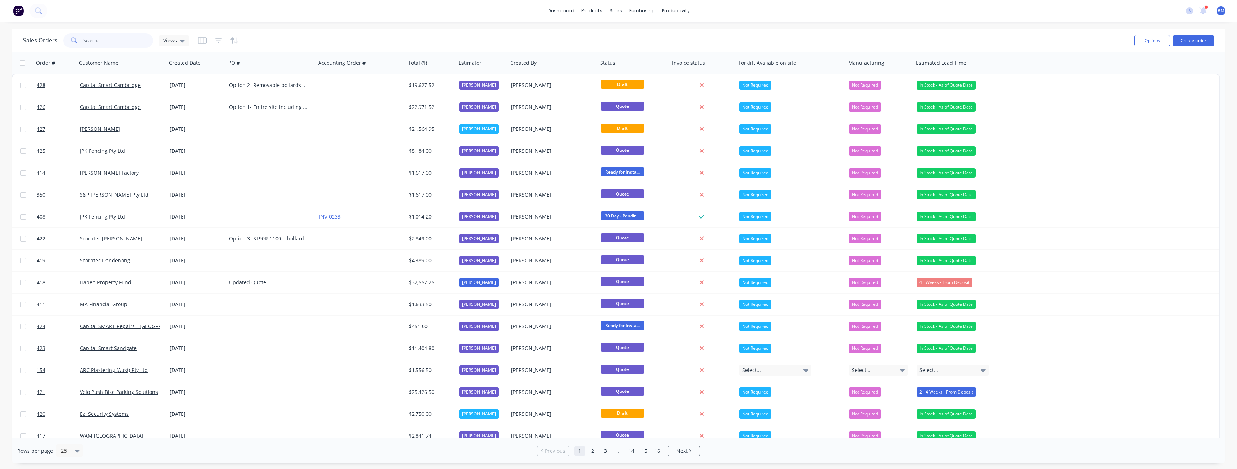
click at [97, 43] on input "text" at bounding box center [118, 40] width 70 height 14
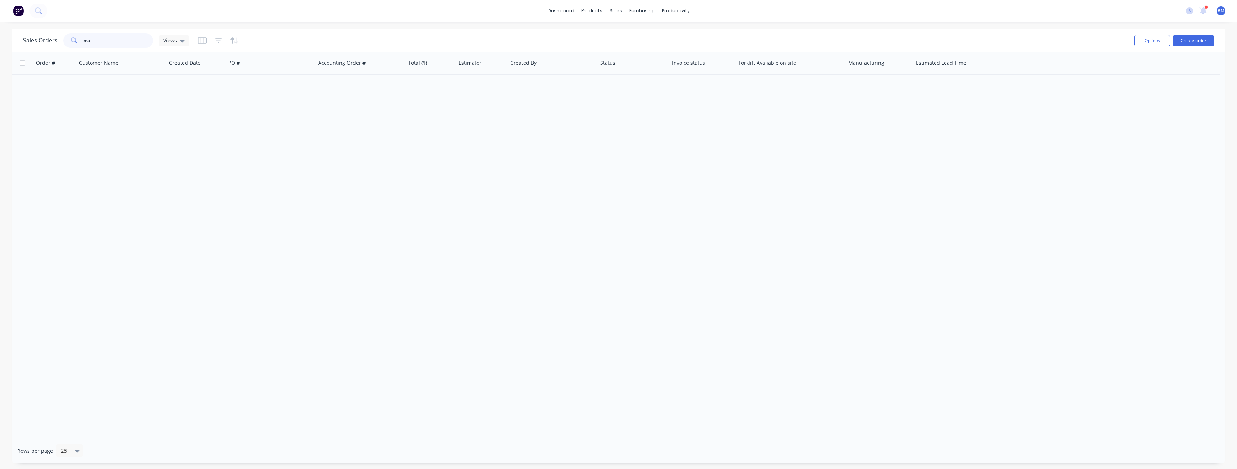
type input "m"
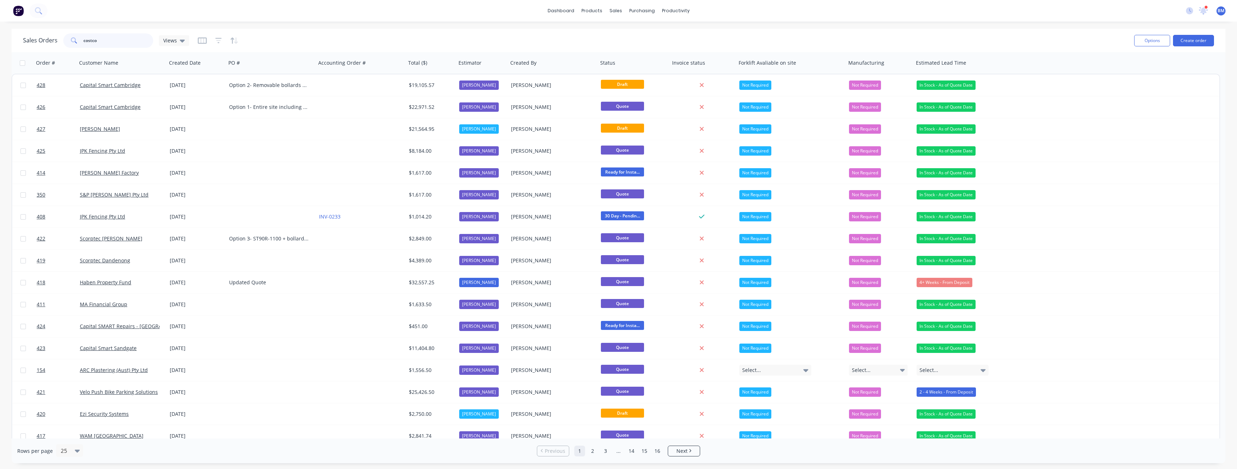
type input "costco"
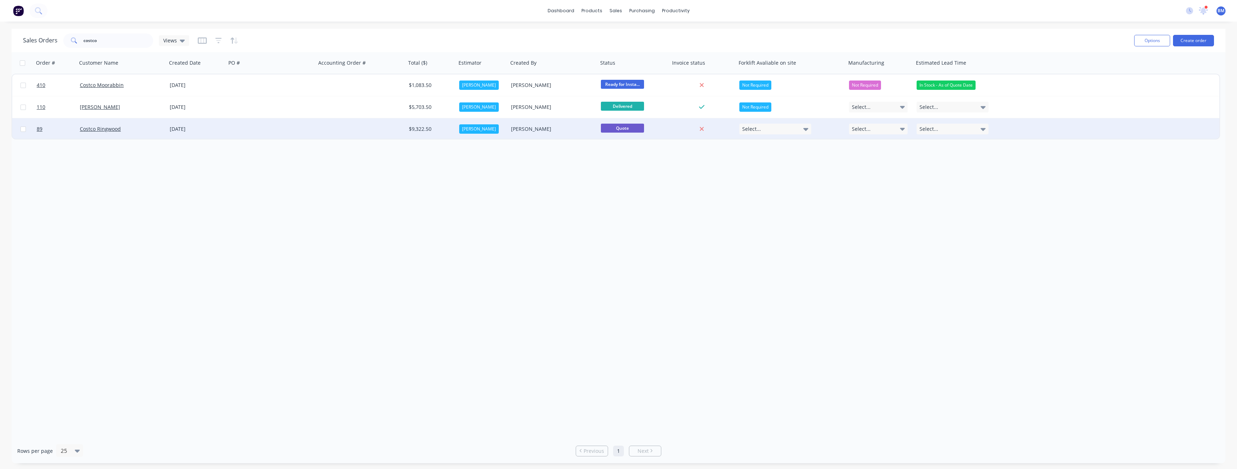
click at [219, 126] on div "[DATE]" at bounding box center [197, 129] width 54 height 7
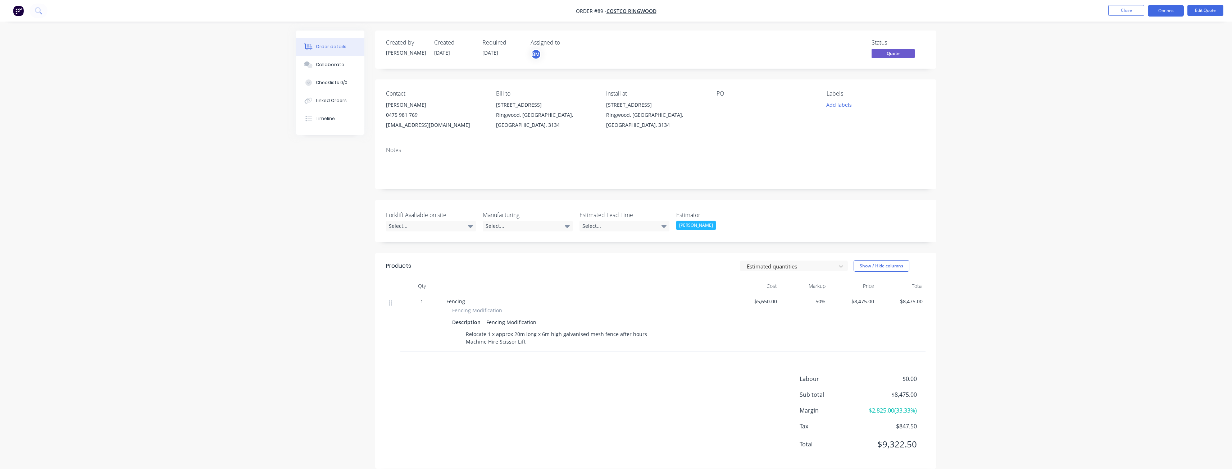
click at [216, 225] on div "Order details Collaborate Checklists 0/0 Linked Orders Timeline Order details C…" at bounding box center [616, 240] width 1232 height 480
click at [189, 314] on div "Order details Collaborate Checklists 0/0 Linked Orders Timeline Order details C…" at bounding box center [616, 240] width 1232 height 480
click at [289, 188] on div "Order details Collaborate Checklists 0/0 Linked Orders Timeline Order details C…" at bounding box center [616, 240] width 1232 height 480
click at [244, 209] on div "Order details Collaborate Checklists 0/0 Linked Orders Timeline Order details C…" at bounding box center [616, 240] width 1232 height 480
click at [323, 289] on div "Created by [PERSON_NAME] Created [DATE] Required [DATE] Assigned to BM Status Q…" at bounding box center [616, 255] width 640 height 449
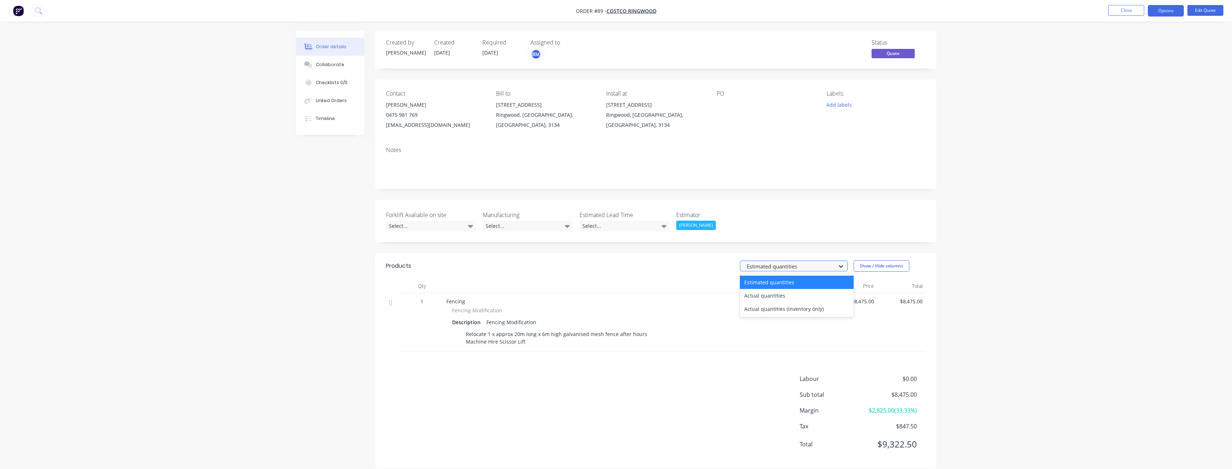
click at [843, 266] on icon at bounding box center [840, 266] width 7 height 7
click at [673, 257] on header "Products Estimated quantities Show / Hide columns" at bounding box center [655, 266] width 561 height 26
click at [295, 255] on div "Order details Collaborate Checklists 0/0 Linked Orders Timeline Order details C…" at bounding box center [616, 255] width 654 height 449
click at [299, 263] on div "Created by [PERSON_NAME] Created [DATE] Required [DATE] Assigned to BM Status Q…" at bounding box center [616, 255] width 640 height 449
click at [270, 196] on div "Order details Collaborate Checklists 0/0 Linked Orders Timeline Order details C…" at bounding box center [616, 240] width 1232 height 480
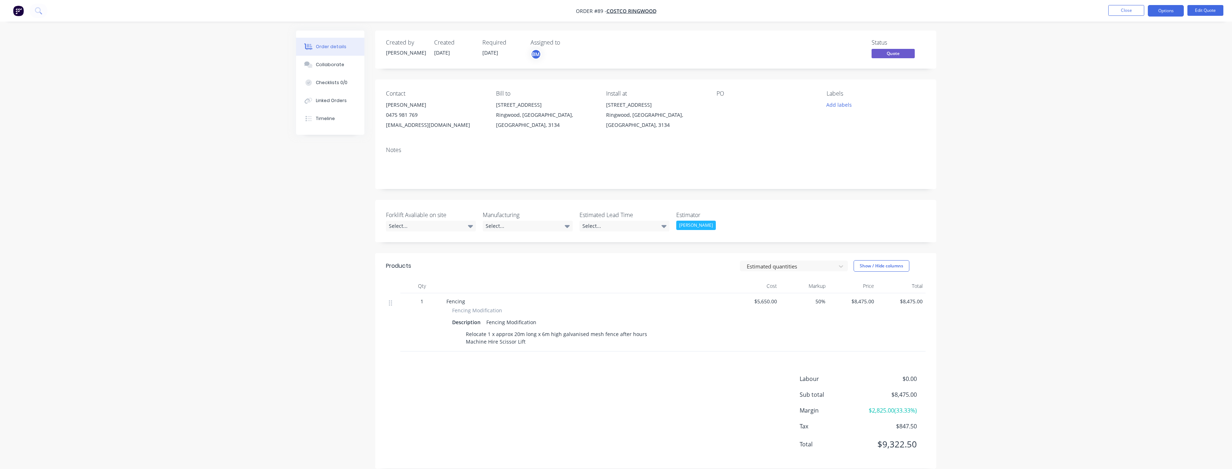
click at [213, 195] on div "Order details Collaborate Checklists 0/0 Linked Orders Timeline Order details C…" at bounding box center [616, 240] width 1232 height 480
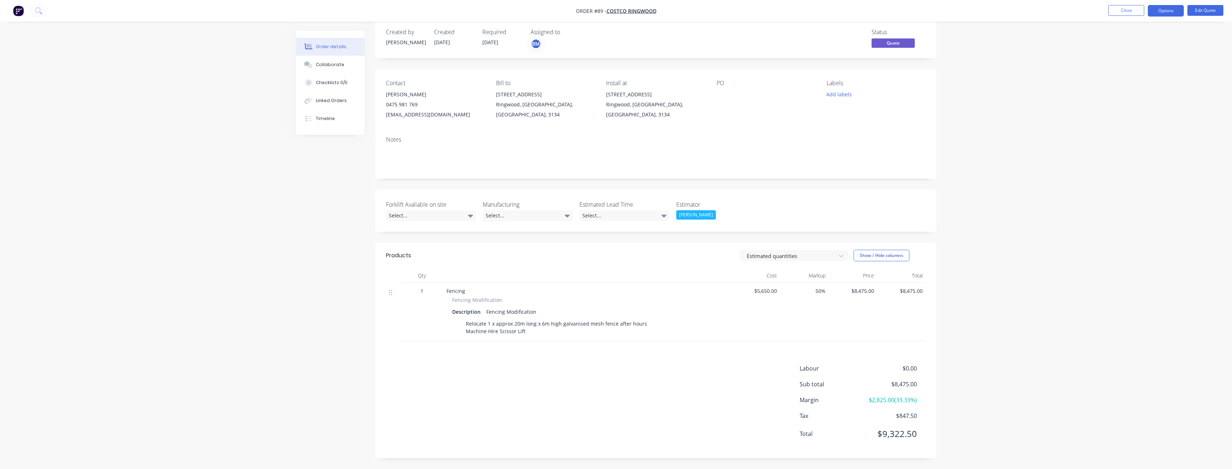
click at [333, 203] on div "Created by [PERSON_NAME] Created [DATE] Required [DATE] Assigned to BM Status Q…" at bounding box center [616, 244] width 640 height 449
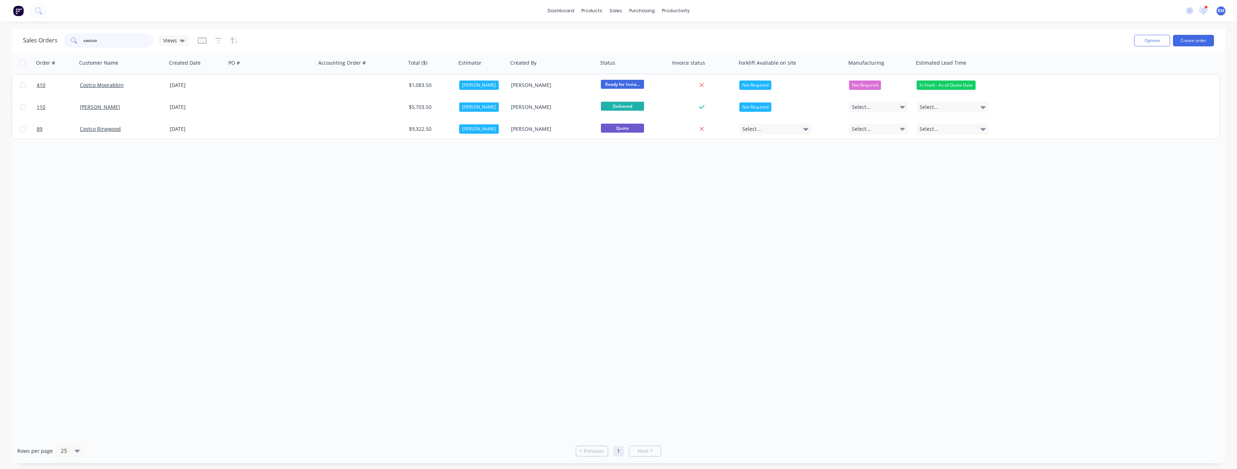
drag, startPoint x: 109, startPoint y: 38, endPoint x: 67, endPoint y: 37, distance: 42.1
click at [67, 37] on div "costco" at bounding box center [108, 40] width 90 height 14
click at [324, 8] on div "dashboard products sales purchasing productivity dashboard products Product Cat…" at bounding box center [618, 11] width 1237 height 22
drag, startPoint x: 290, startPoint y: 164, endPoint x: 229, endPoint y: 170, distance: 61.4
click at [229, 170] on div "Order # Customer Name Created Date PO # Accounting Order # Total ($) Estimator …" at bounding box center [619, 245] width 1214 height 387
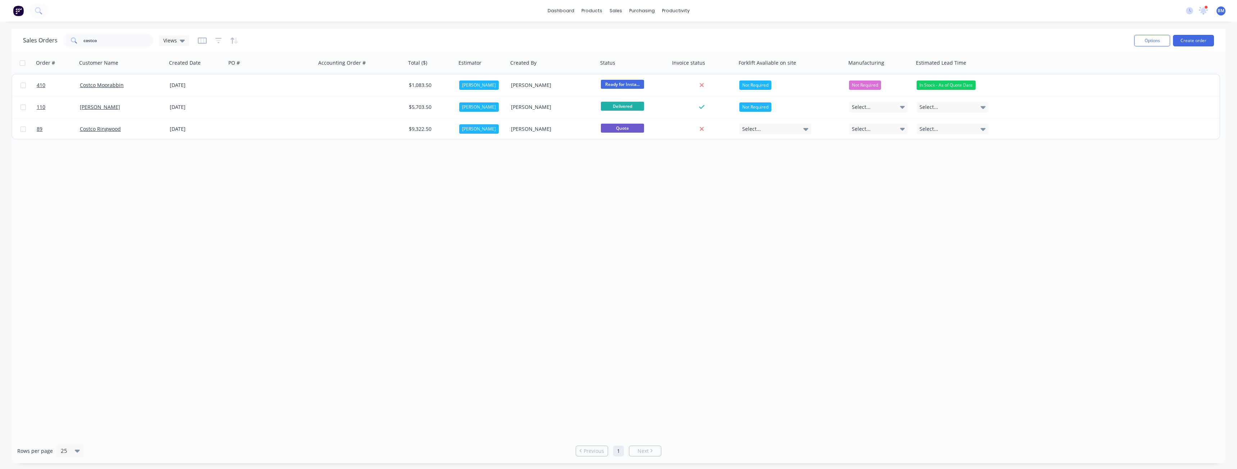
click at [264, 172] on div "Order # Customer Name Created Date PO # Accounting Order # Total ($) Estimator …" at bounding box center [619, 245] width 1214 height 387
